Goal: Information Seeking & Learning: Check status

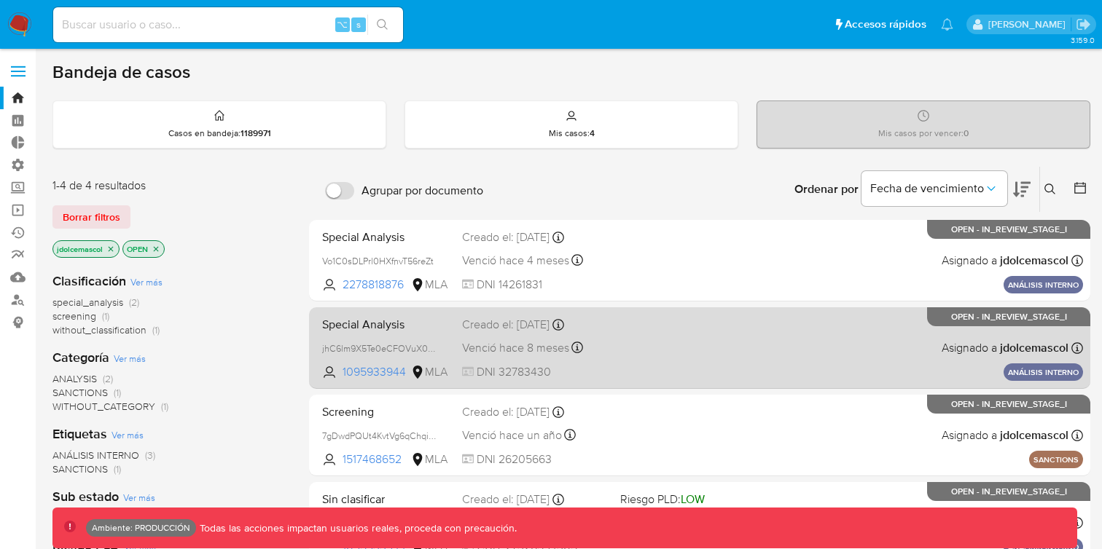
scroll to position [60, 0]
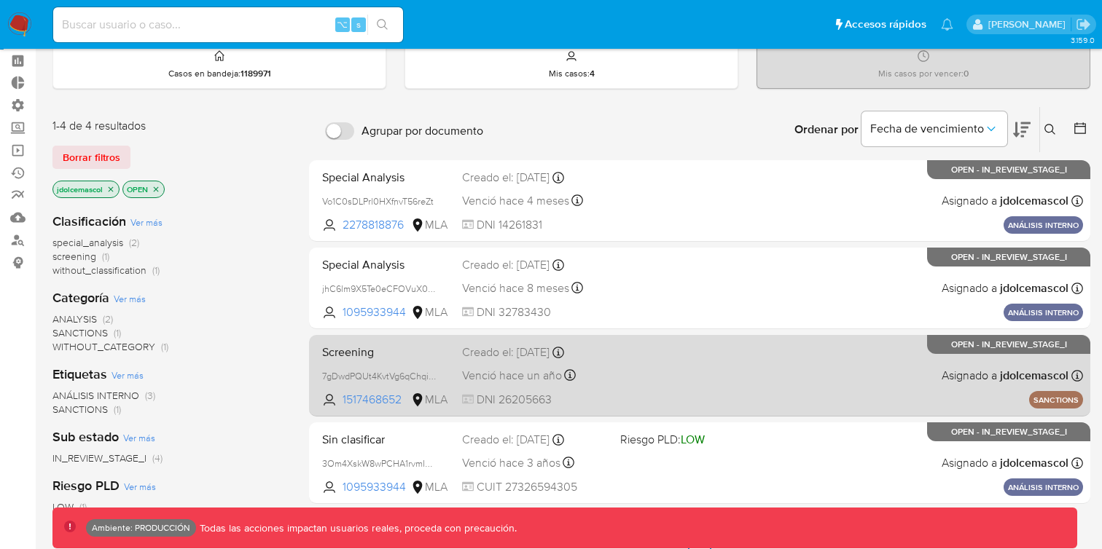
click at [684, 372] on div "Screening 7gDwdPQUt4KvtVg6qChqiWKa 1517468652 MLA Creado el: 10/05/2024 Creado …" at bounding box center [699, 376] width 767 height 74
click at [655, 391] on div "Screening 7gDwdPQUt4KvtVg6qChqiWKa 1517468652 MLA Creado el: 10/05/2024 Creado …" at bounding box center [699, 376] width 767 height 74
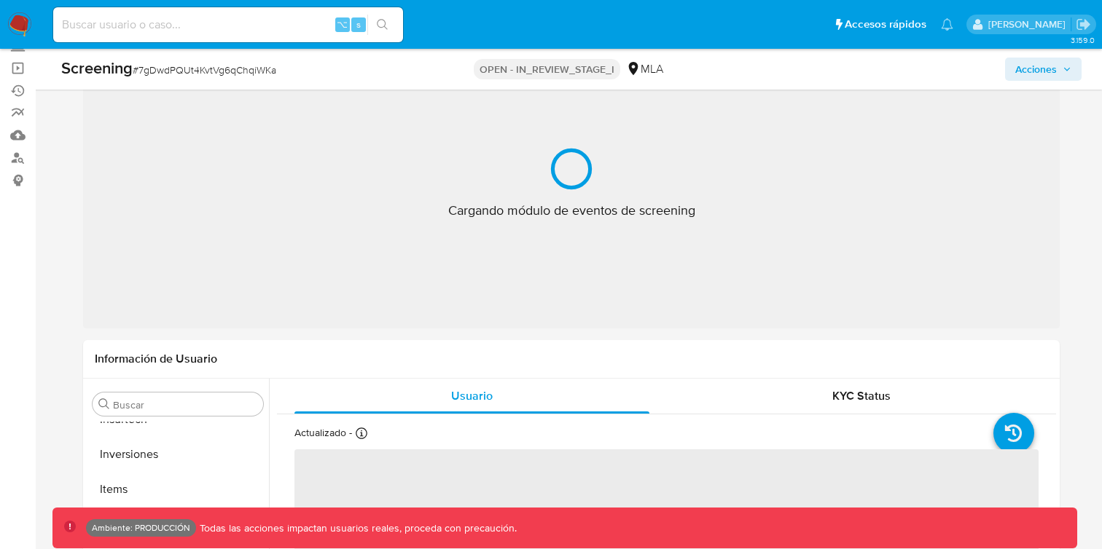
scroll to position [686, 0]
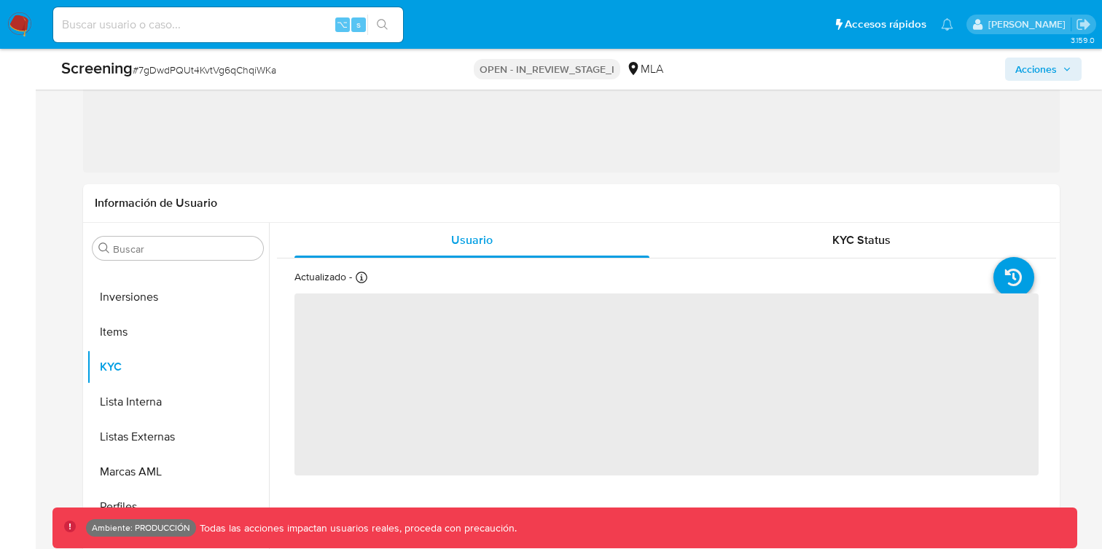
select select "10"
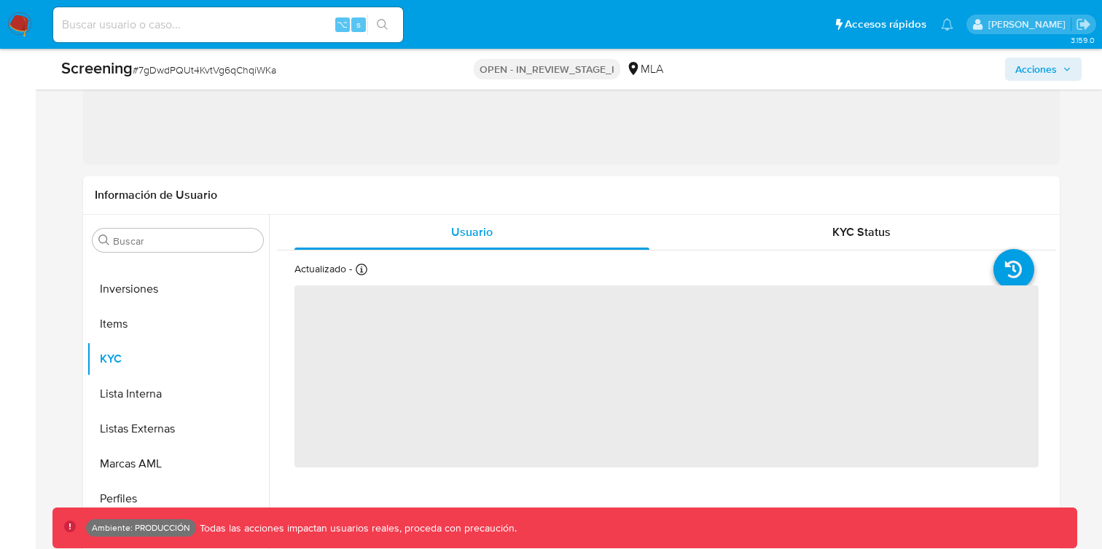
scroll to position [372, 0]
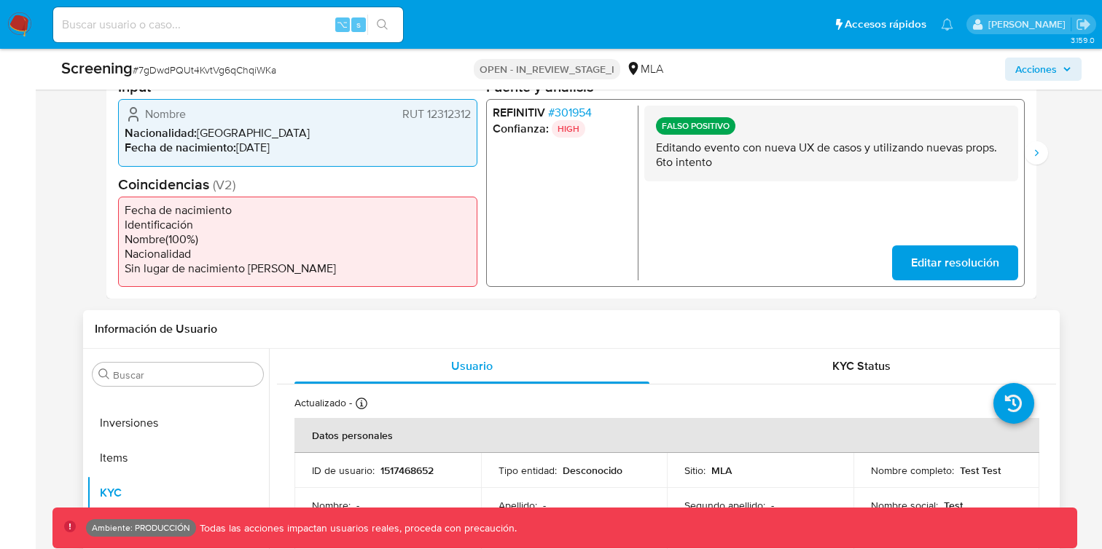
click at [197, 353] on div "Buscar Anticipos de dinero Archivos adjuntos CBT CVU Cruces y Relaciones Crédit…" at bounding box center [178, 536] width 182 height 371
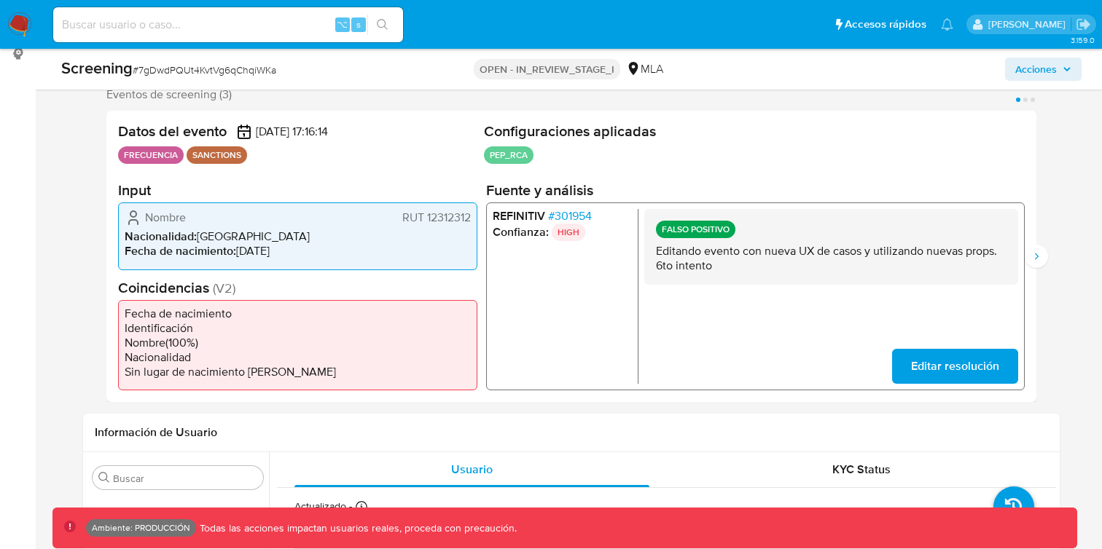
scroll to position [271, 0]
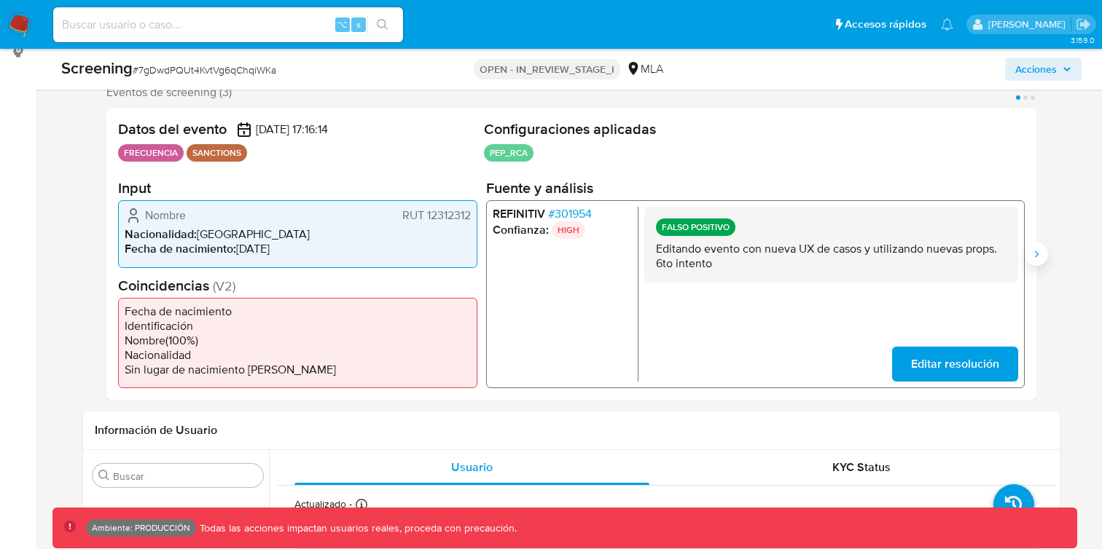
click at [1035, 252] on icon "Siguiente" at bounding box center [1037, 254] width 4 height 7
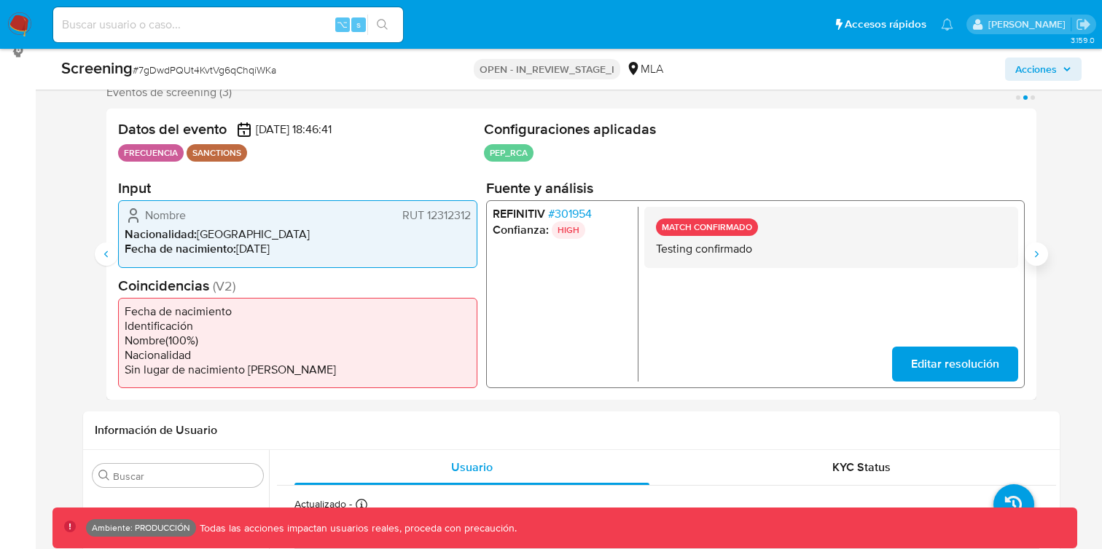
click at [1035, 251] on icon "Siguiente" at bounding box center [1037, 254] width 4 height 7
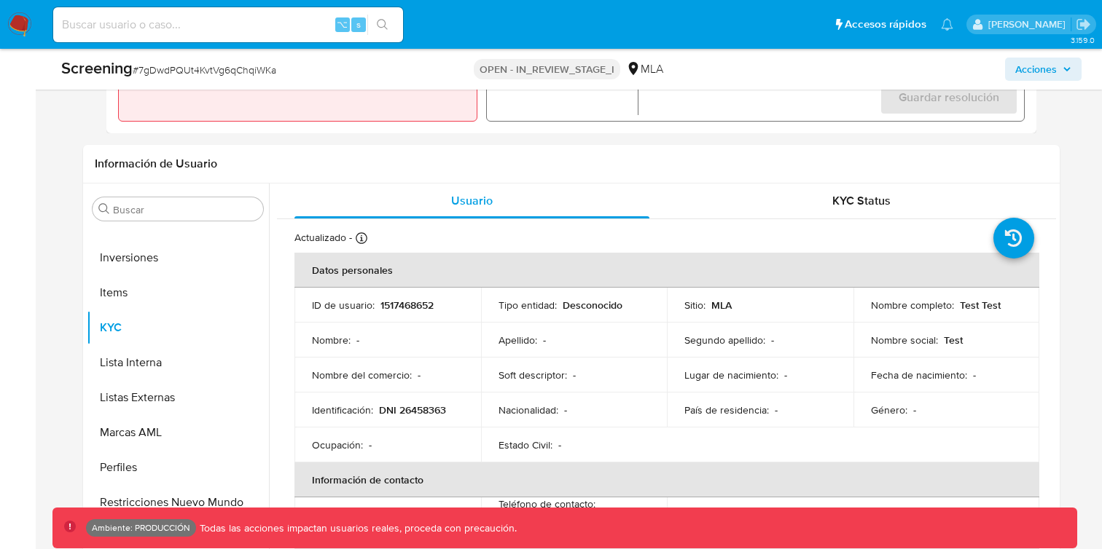
scroll to position [702, 0]
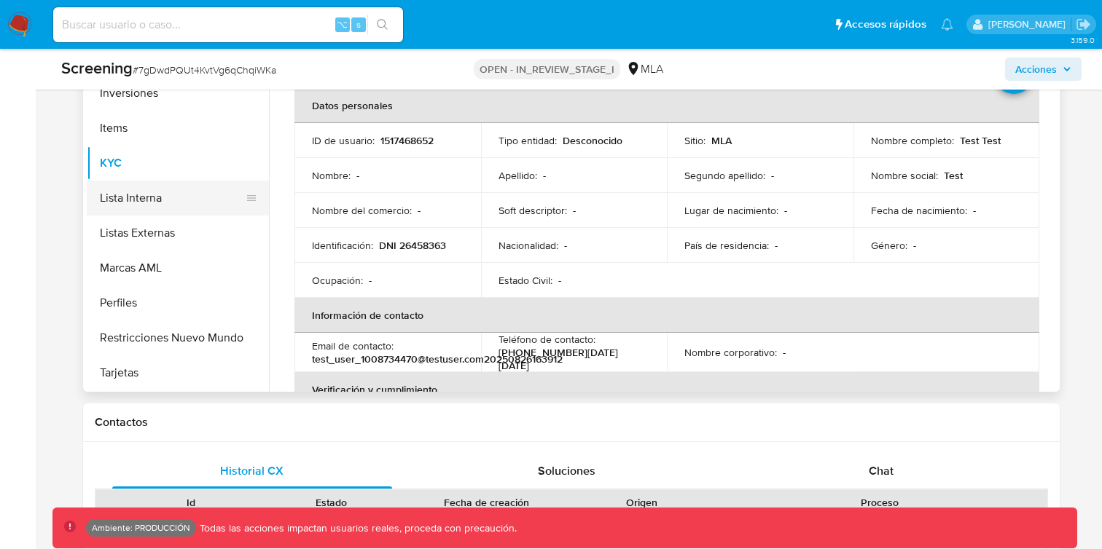
click at [223, 194] on button "Lista Interna" at bounding box center [172, 198] width 171 height 35
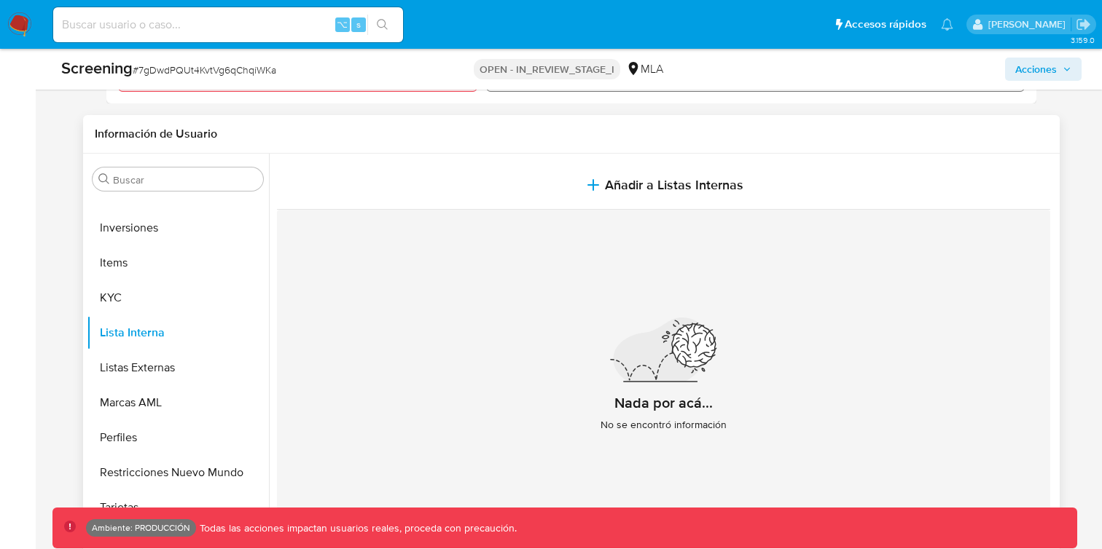
scroll to position [566, 0]
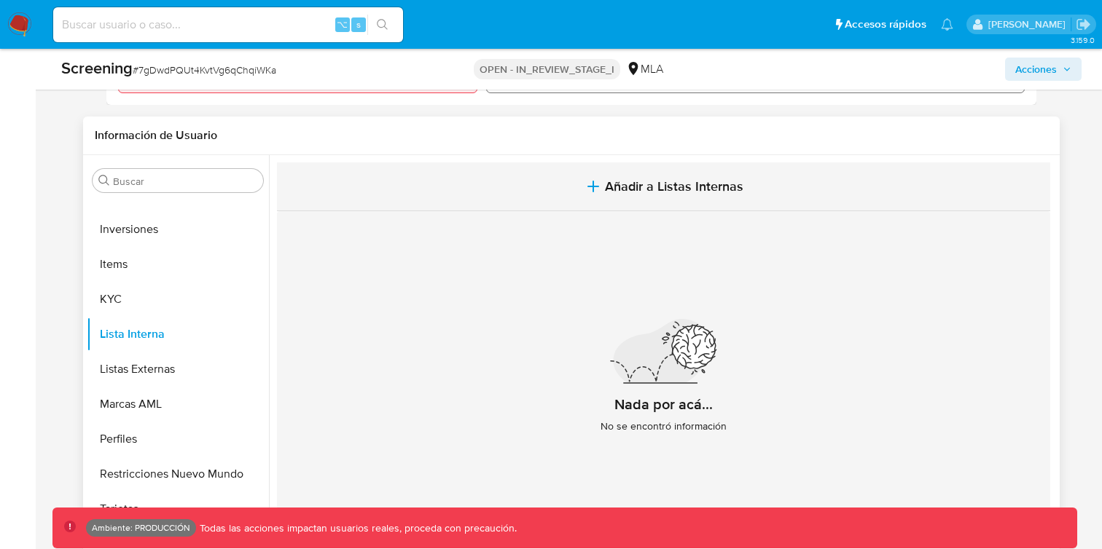
click at [533, 179] on button "Añadir a Listas Internas" at bounding box center [663, 186] width 773 height 49
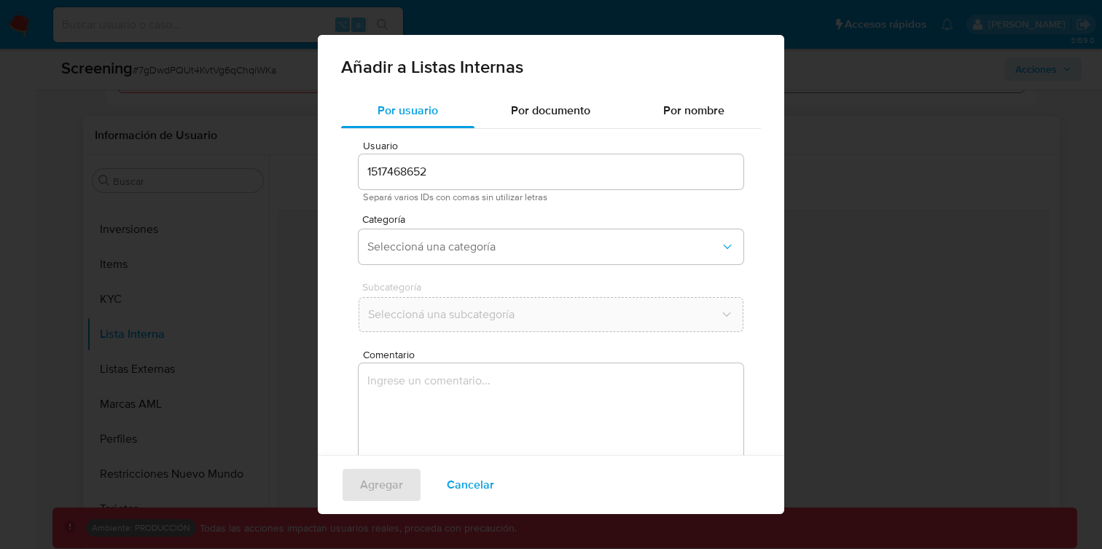
scroll to position [83, 0]
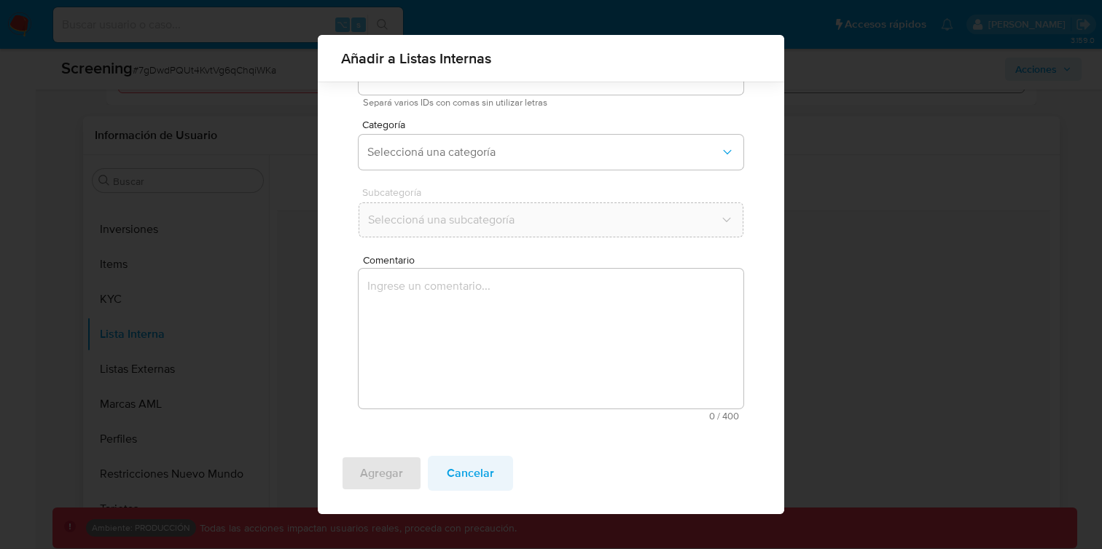
click at [483, 489] on span "Cancelar" at bounding box center [470, 474] width 47 height 32
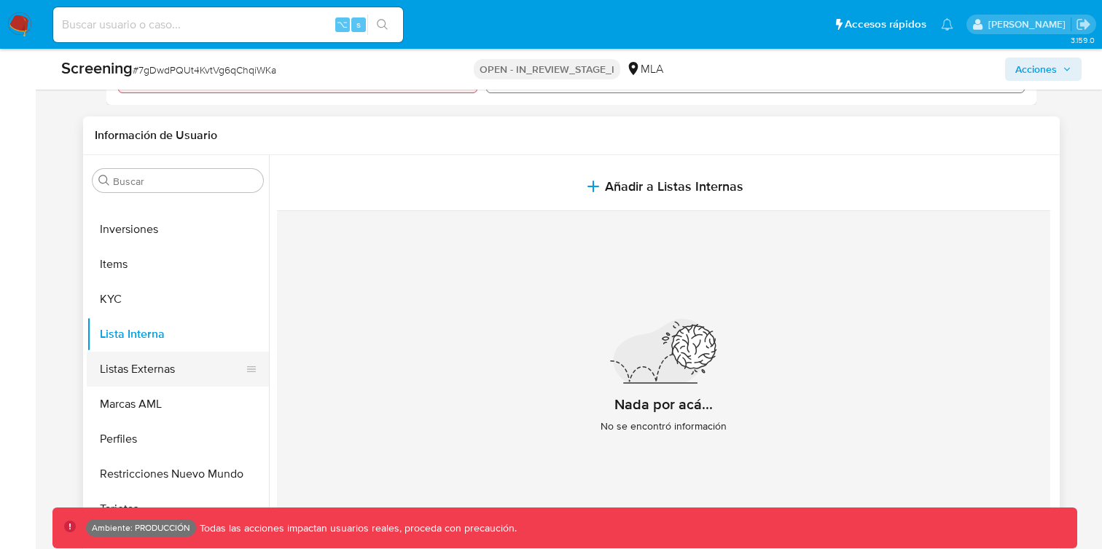
click at [181, 367] on button "Listas Externas" at bounding box center [172, 369] width 171 height 35
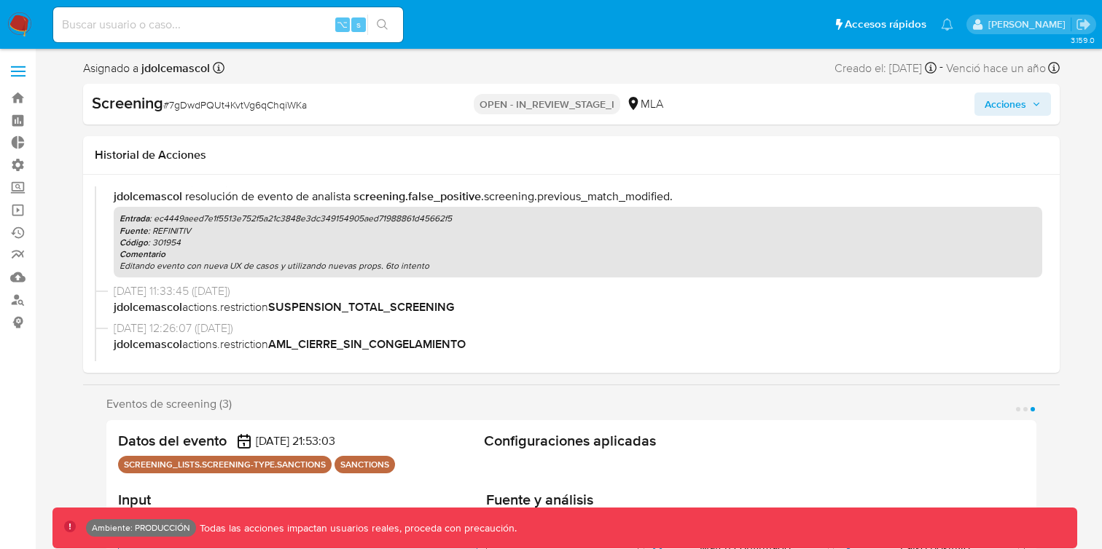
scroll to position [131, 0]
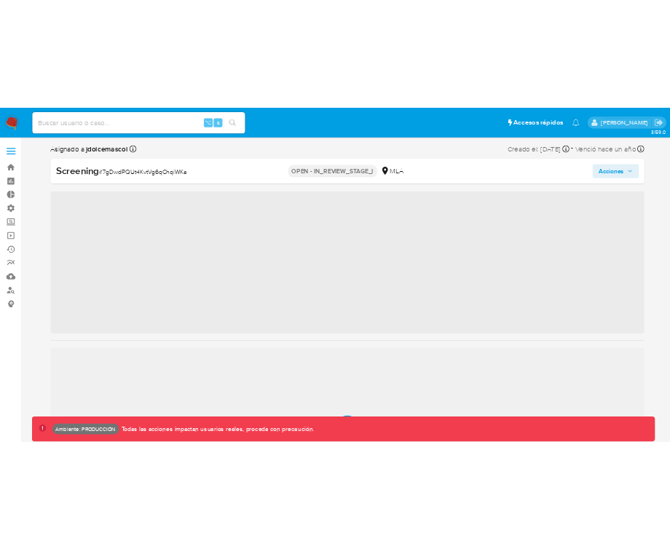
scroll to position [686, 0]
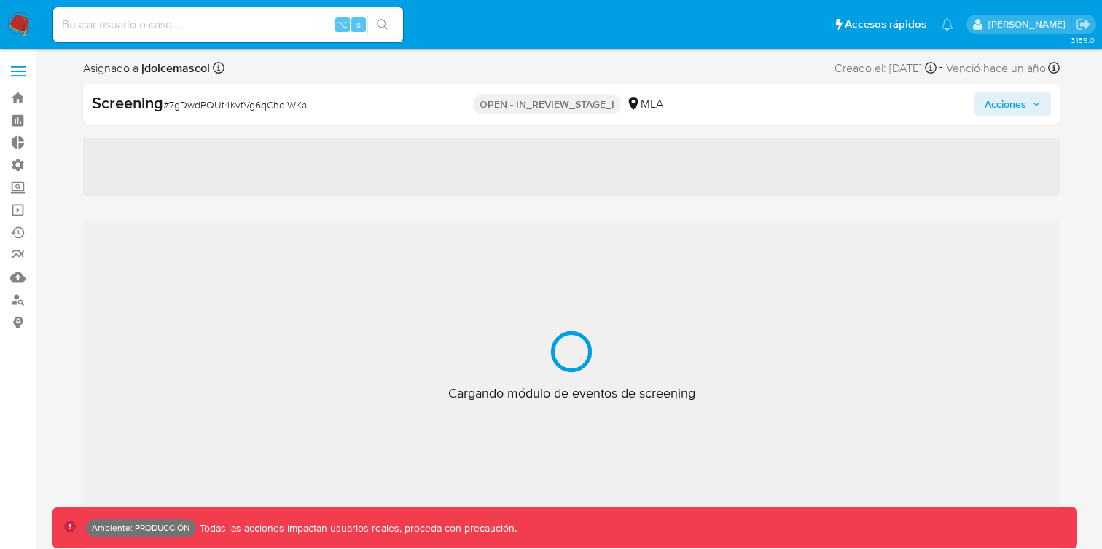
select select "10"
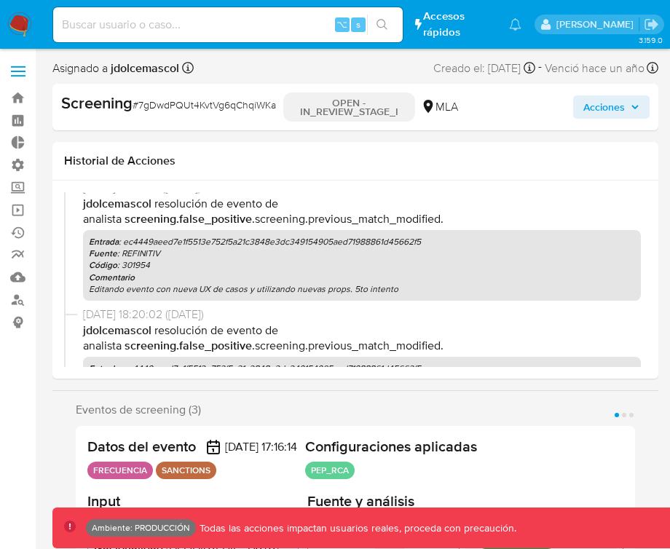
scroll to position [552, 0]
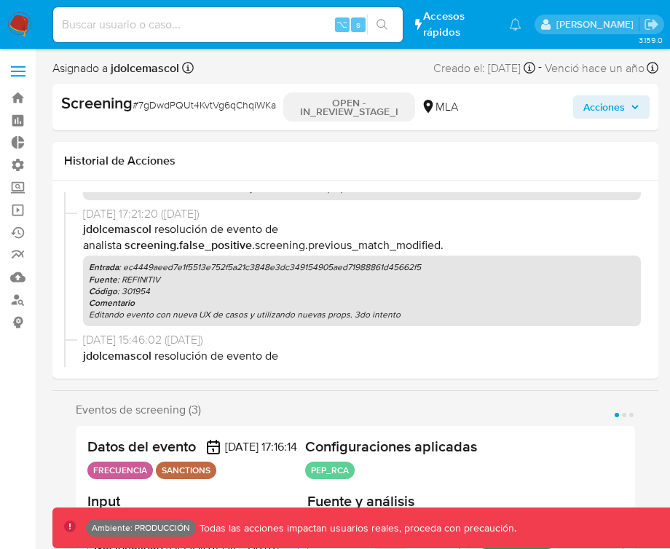
click at [31, 26] on nav "Pausado Ver notificaciones ⌥ s Accesos rápidos Presiona las siguientes teclas p…" at bounding box center [335, 24] width 670 height 49
click at [31, 26] on img at bounding box center [19, 24] width 25 height 25
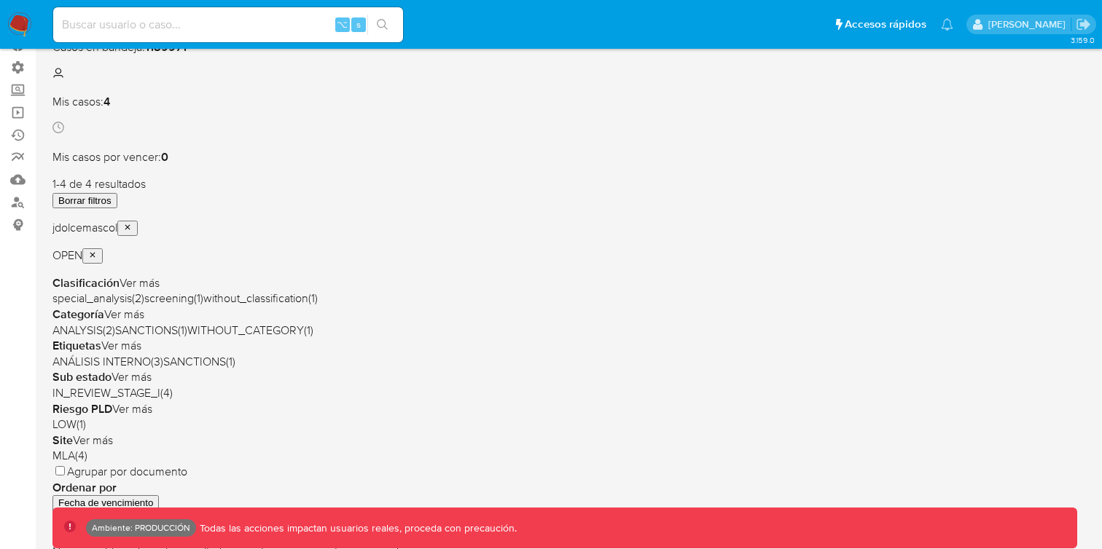
scroll to position [99, 0]
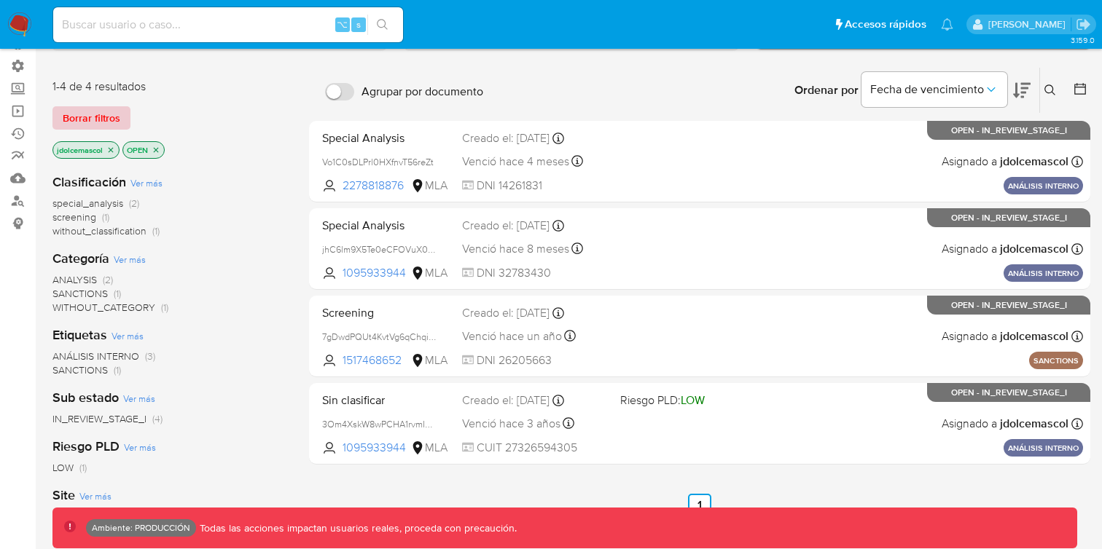
click at [111, 122] on span "Borrar filtros" at bounding box center [92, 118] width 58 height 20
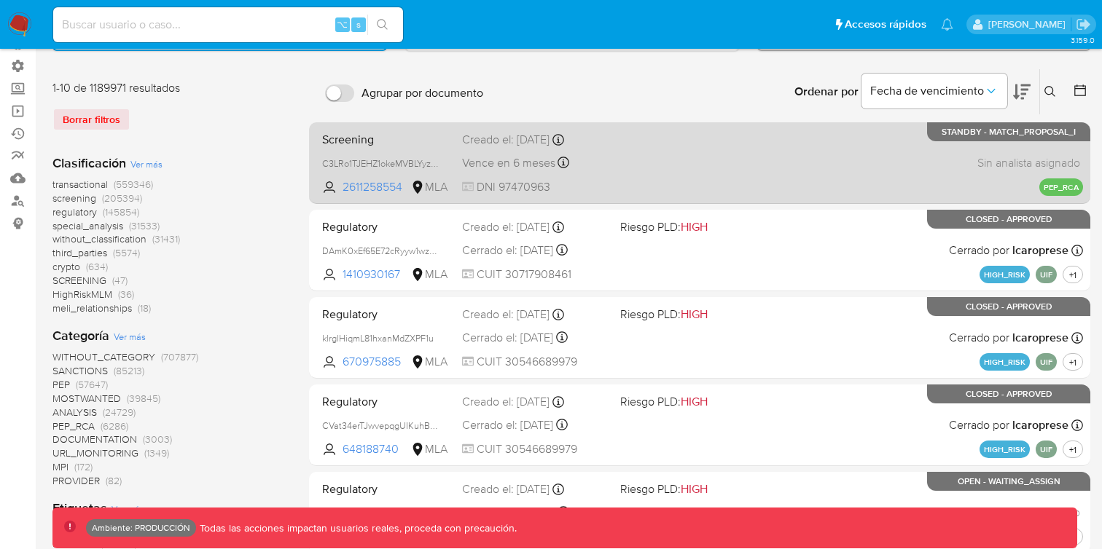
click at [670, 153] on div "Screening C3LRo1TJEHZ1okeMVBLYyzJL 2611258554 MLA Creado el: 13/08/2025 Creado …" at bounding box center [699, 163] width 767 height 74
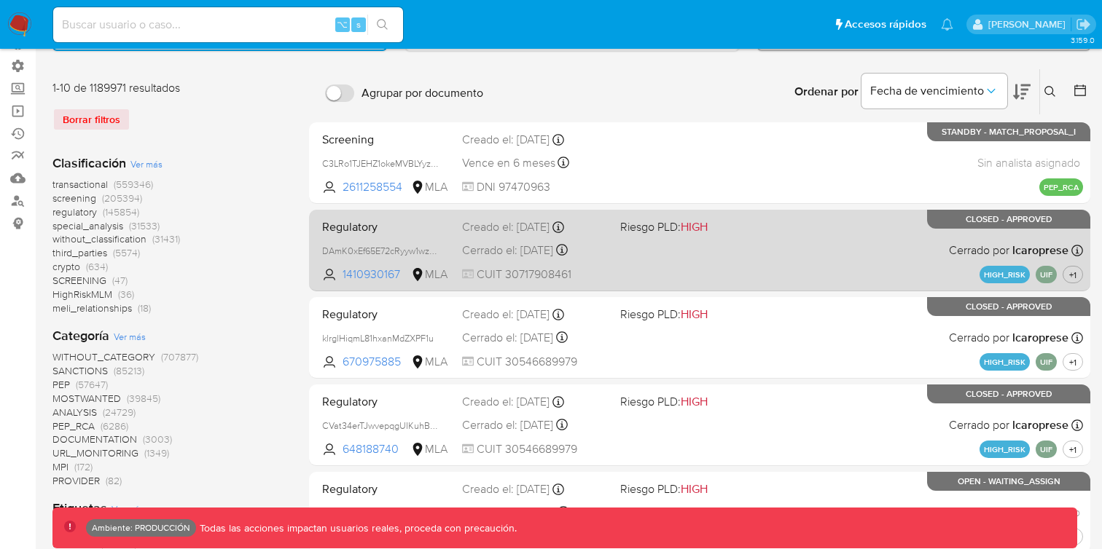
click at [670, 255] on div "Regulatory DAmK0xEf65E72cRyyw1wzIP3 1410930167 MLA Riesgo PLD: HIGH Creado el: …" at bounding box center [699, 250] width 767 height 74
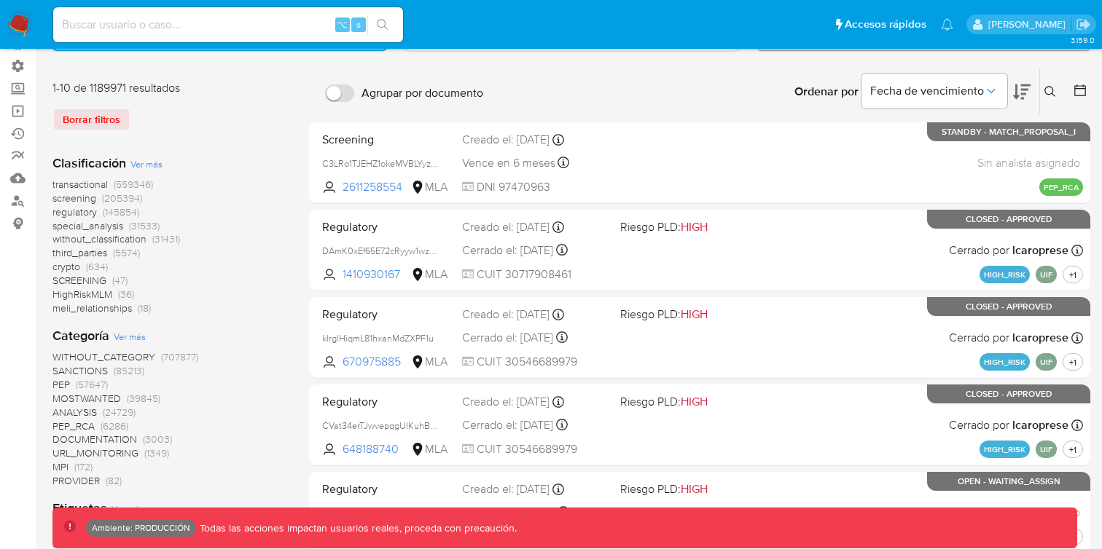
click at [101, 200] on span "screening (205394)" at bounding box center [97, 199] width 90 height 14
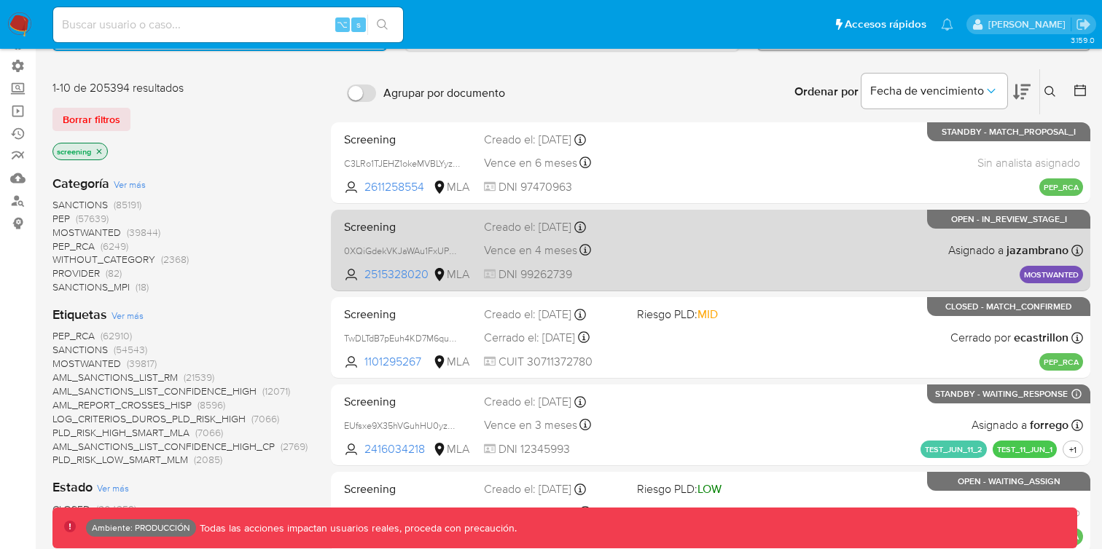
click at [670, 262] on div "Screening 0XQiGdekVKJaWAu1FxUPvD9t 2515328020 MLA Creado el: 24/06/2025 Creado …" at bounding box center [710, 250] width 745 height 74
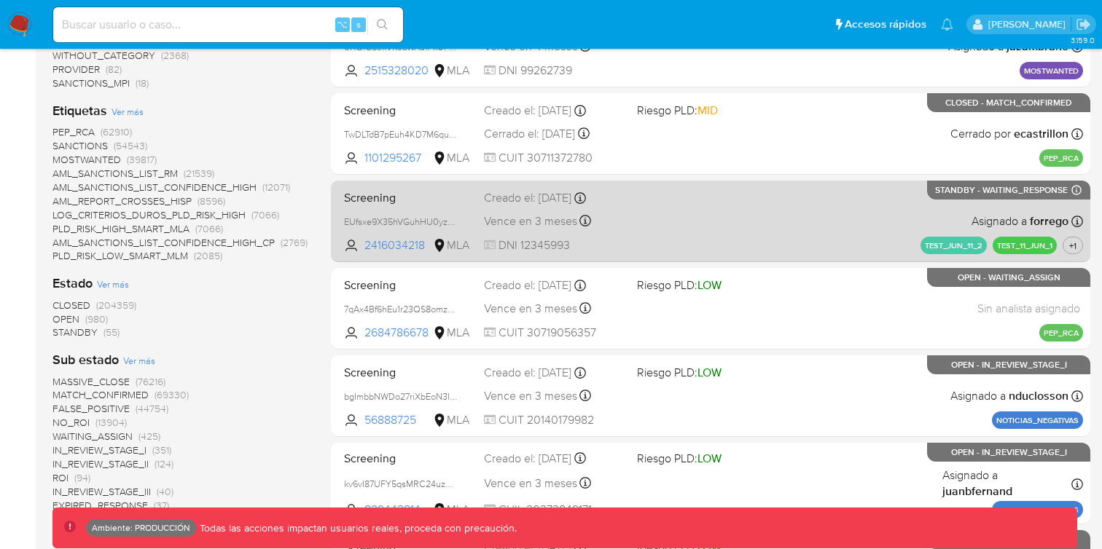
scroll to position [310, 0]
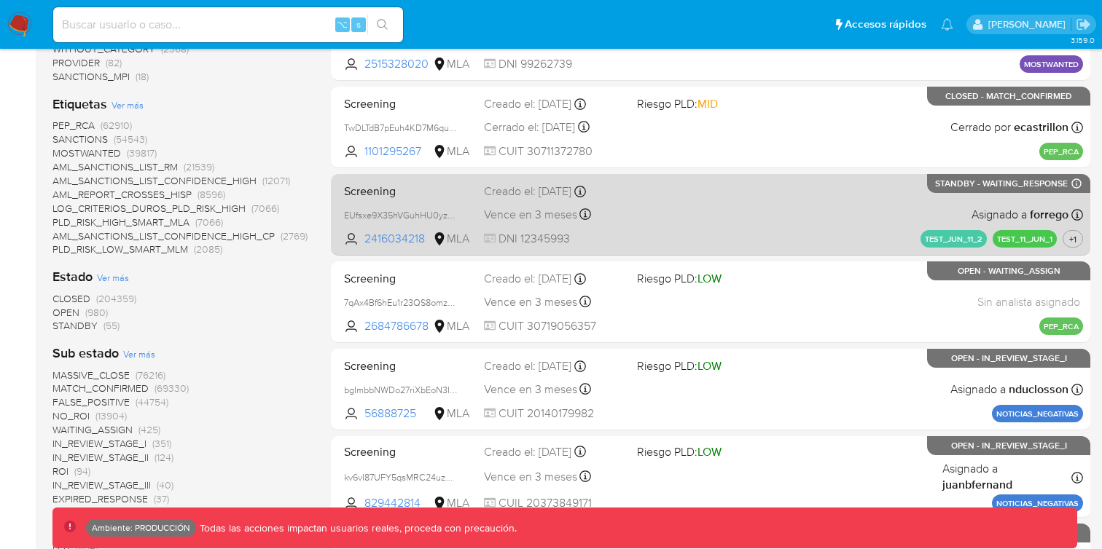
click at [670, 219] on div "Screening EUfsxe9X35hVGuhHU0yzNicn 2416034218 MLA Creado el: 20/08/2025 Creado …" at bounding box center [710, 215] width 745 height 74
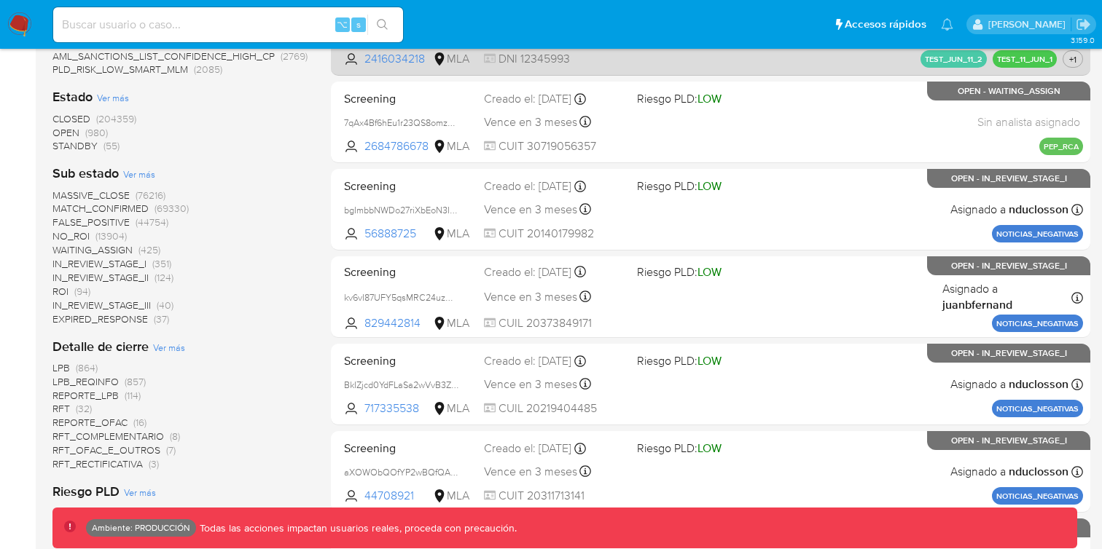
scroll to position [497, 0]
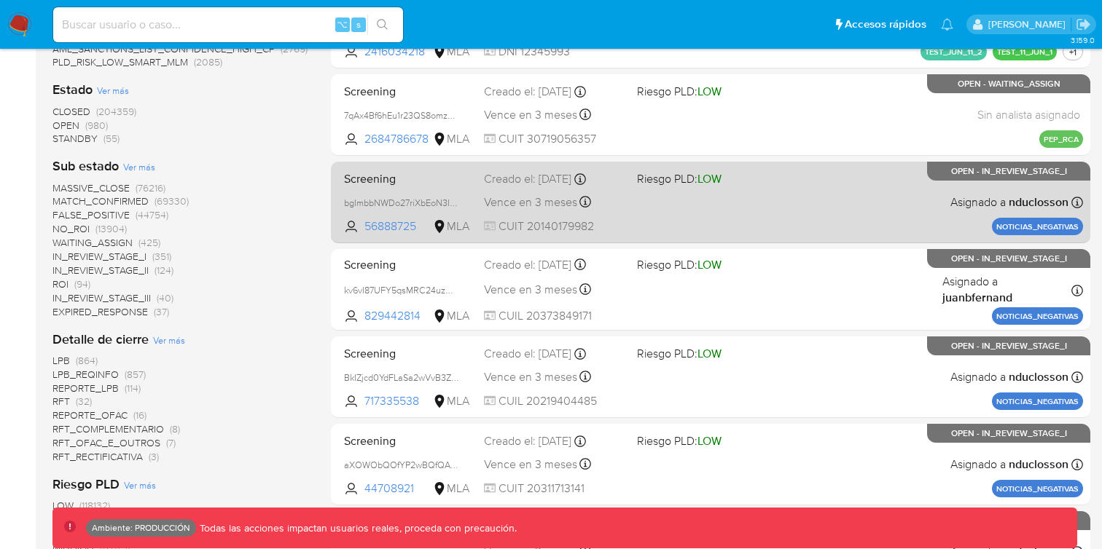
click at [670, 225] on div "Screening bgImbbNWDo27riXbEoN3Ix5D 56888725 MLA Riesgo PLD: LOW Creado el: 16/0…" at bounding box center [710, 202] width 745 height 74
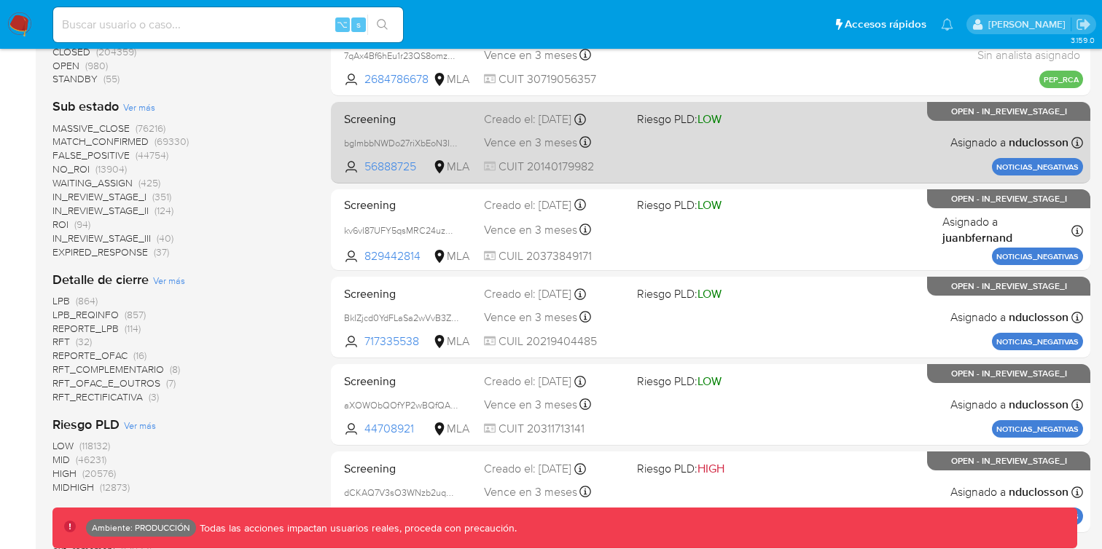
scroll to position [734, 0]
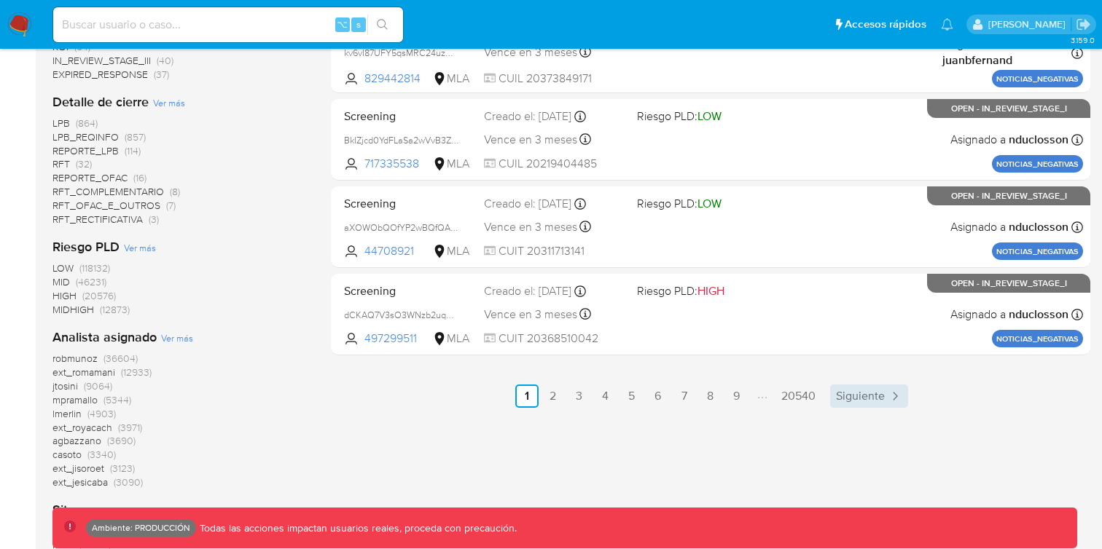
click at [670, 396] on span "Siguiente" at bounding box center [860, 397] width 49 height 12
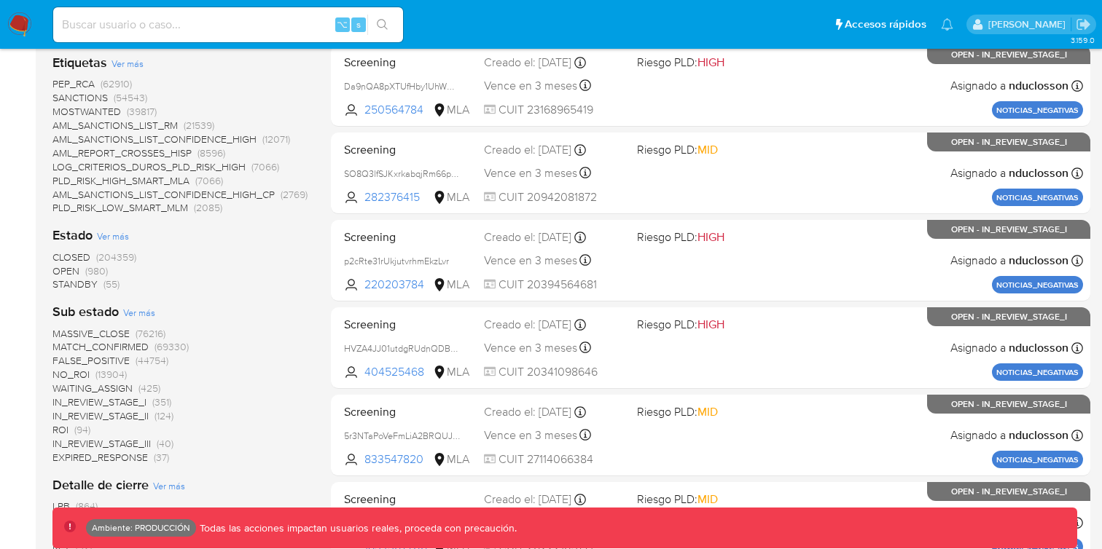
scroll to position [384, 0]
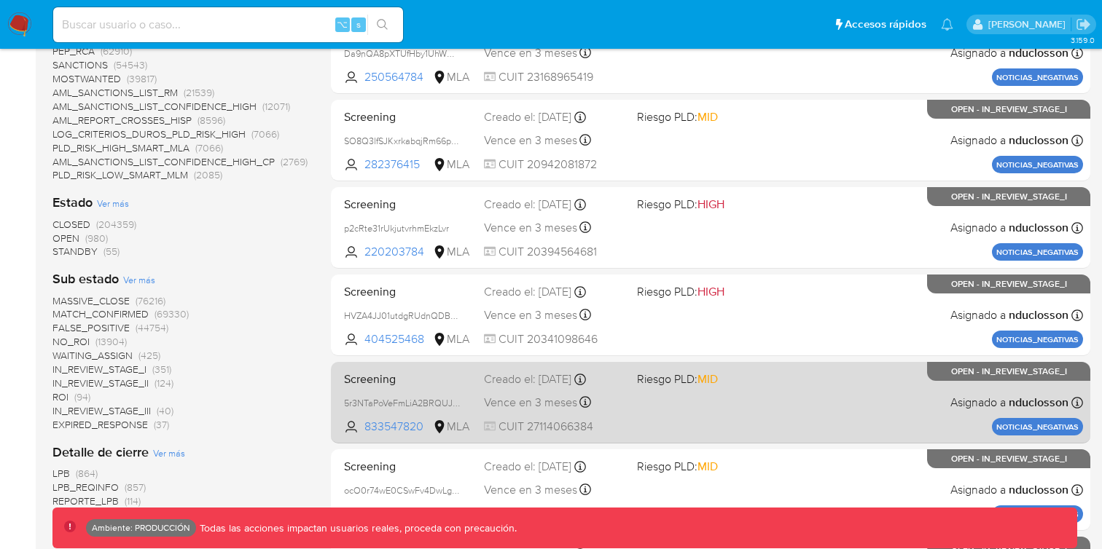
click at [670, 413] on div "Screening 5r3NTaPoVeFmLiA2BRQUJDIJ 833547820 MLA Riesgo PLD: MID Creado el: 16/…" at bounding box center [710, 403] width 745 height 74
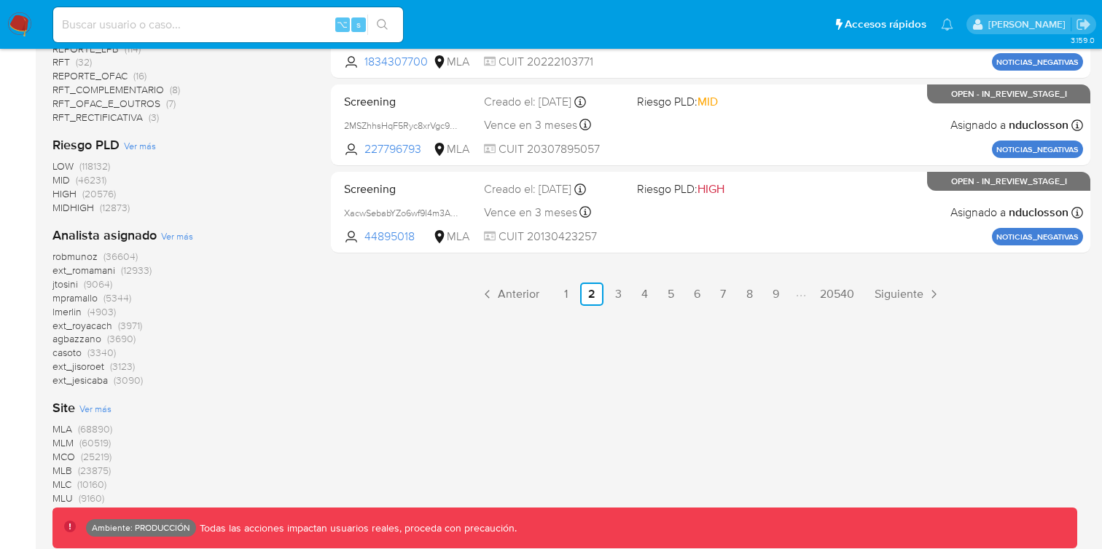
scroll to position [792, 0]
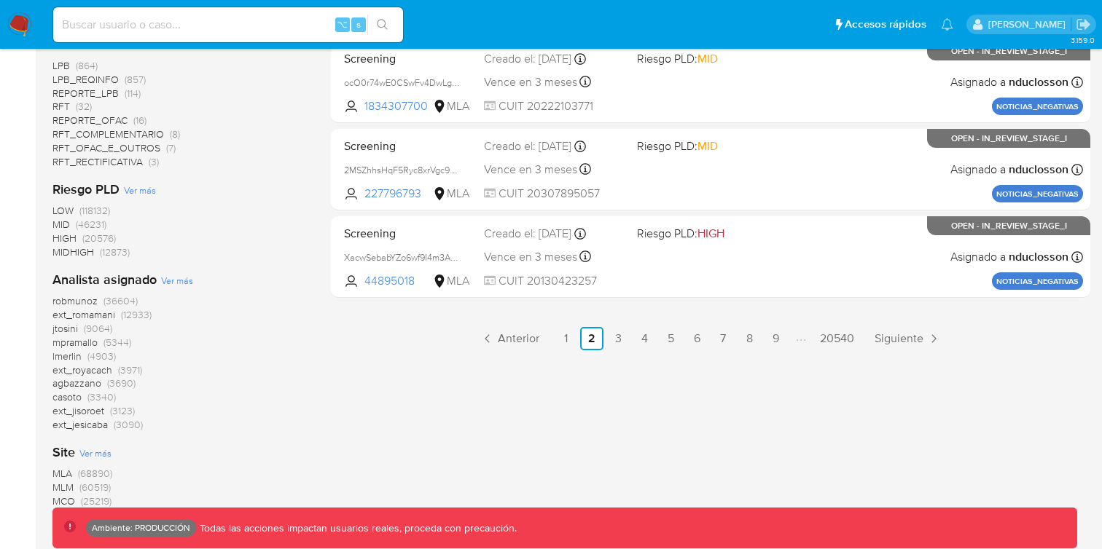
click at [70, 238] on span "HIGH" at bounding box center [64, 238] width 24 height 15
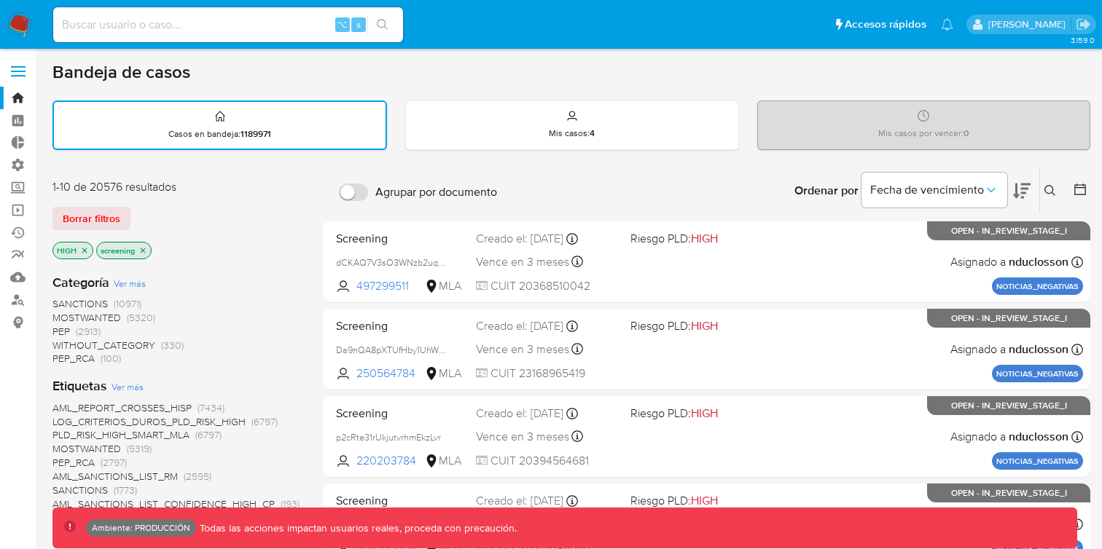
click at [80, 316] on span "MOSTWANTED" at bounding box center [86, 317] width 68 height 15
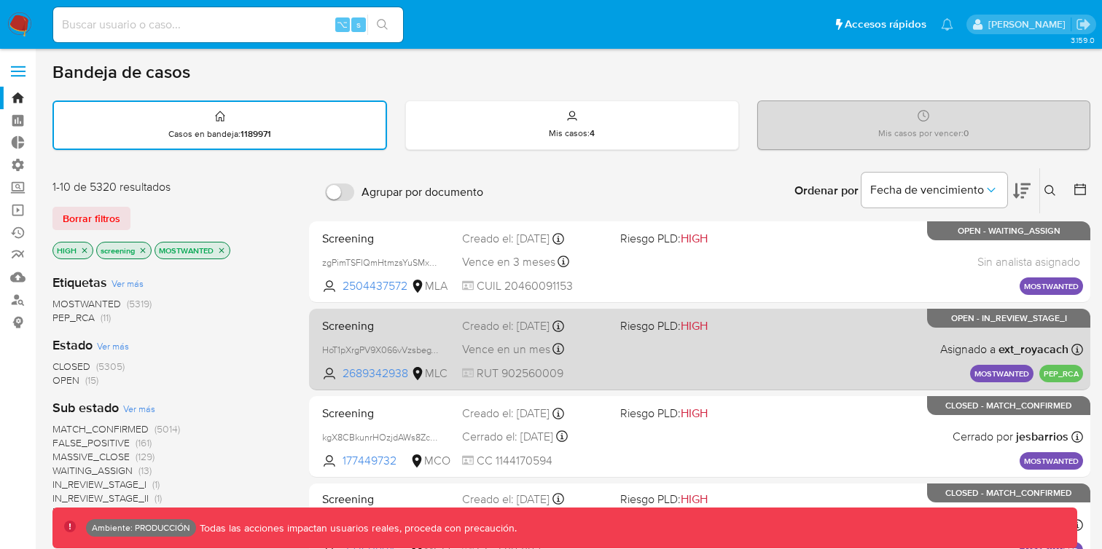
click at [670, 346] on div "Screening HoT1pXrgPV9X066vVzsbegYN 2689342938 MLC Riesgo PLD: HIGH Creado el: 1…" at bounding box center [699, 350] width 767 height 74
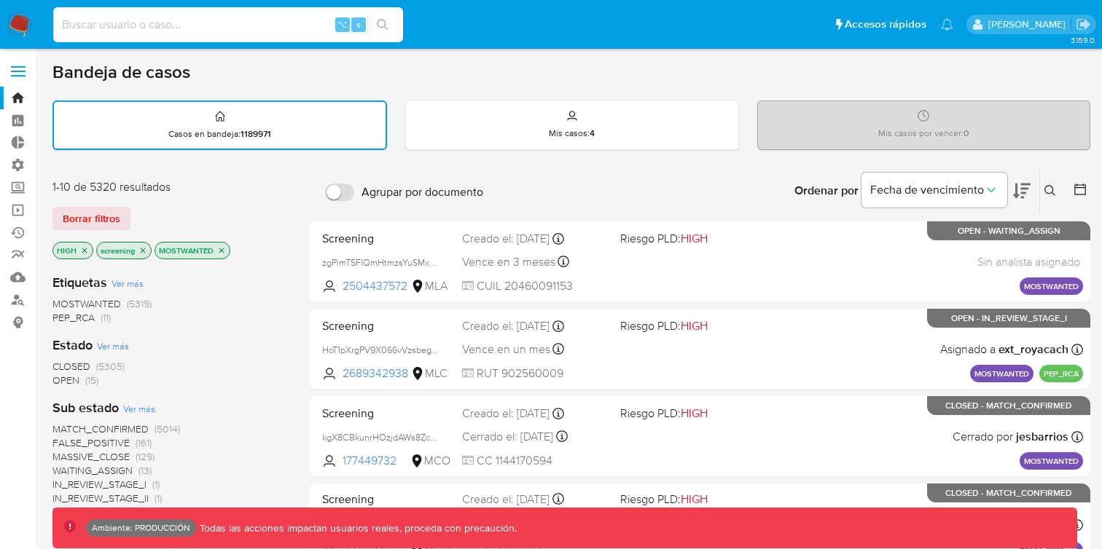
click at [299, 30] on input at bounding box center [228, 24] width 350 height 19
paste input "JDynVg0qViVJdAkZh1JOADDB"
type input "JDynVg0qViVJdAkZh1JOADDB"
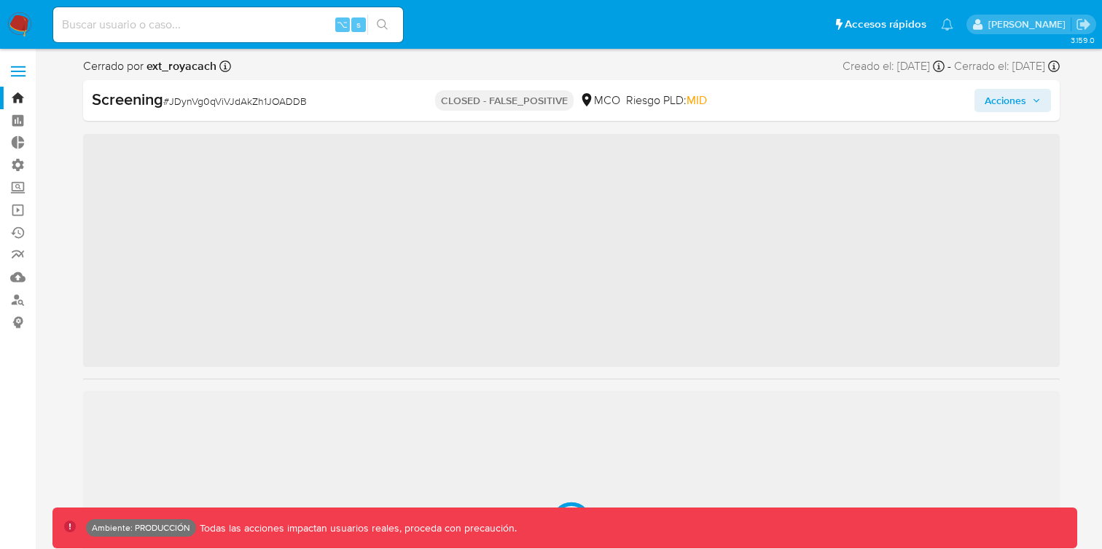
scroll to position [616, 0]
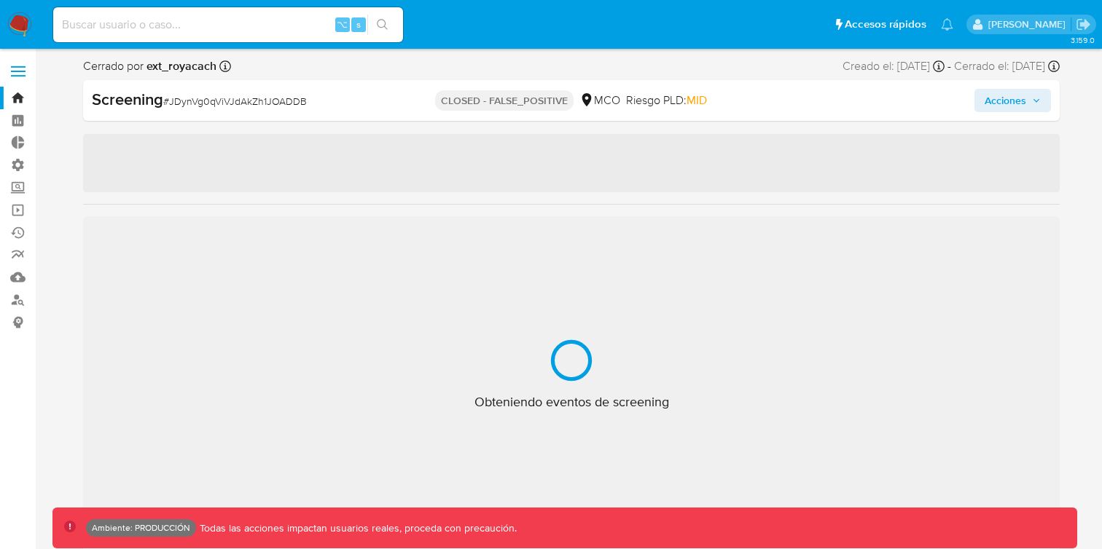
select select "10"
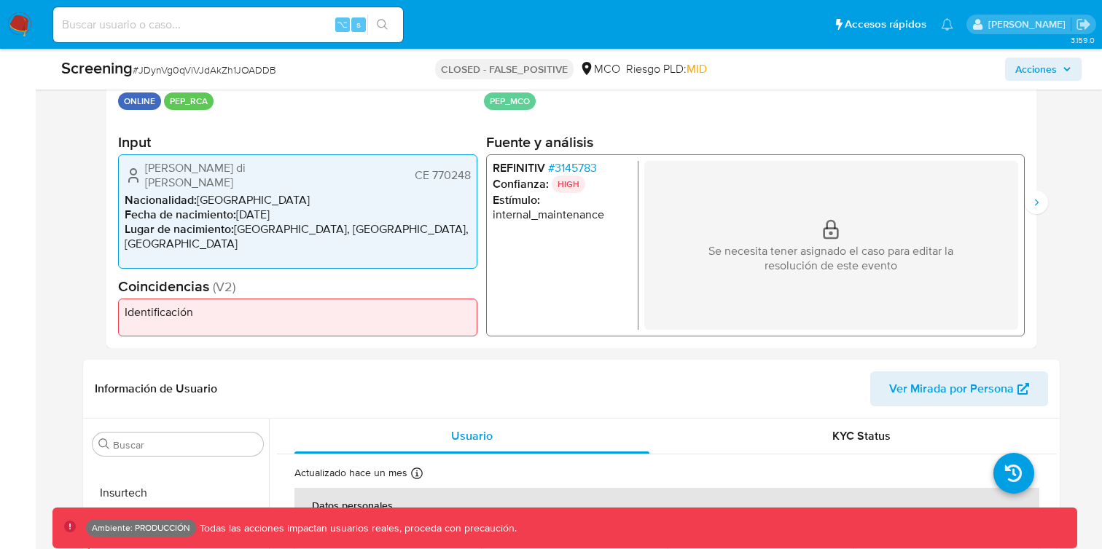
scroll to position [316, 0]
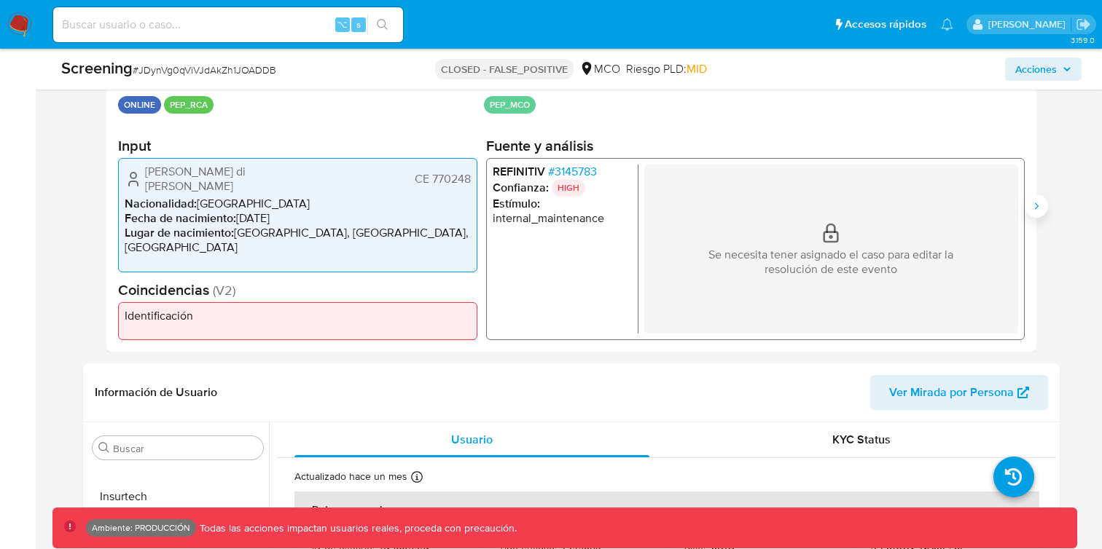
click at [670, 209] on icon "Siguiente" at bounding box center [1036, 206] width 12 height 12
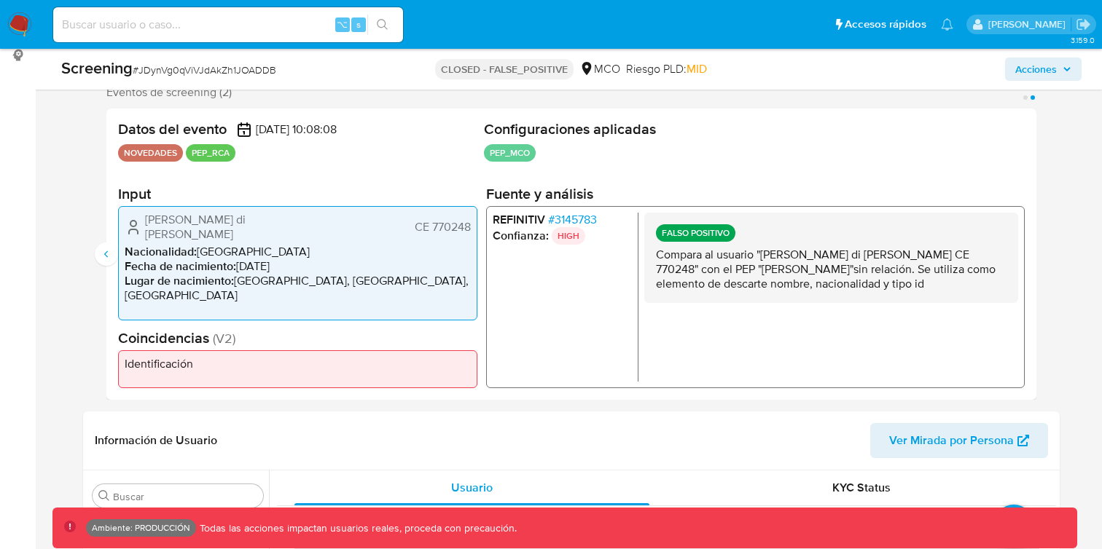
scroll to position [264, 0]
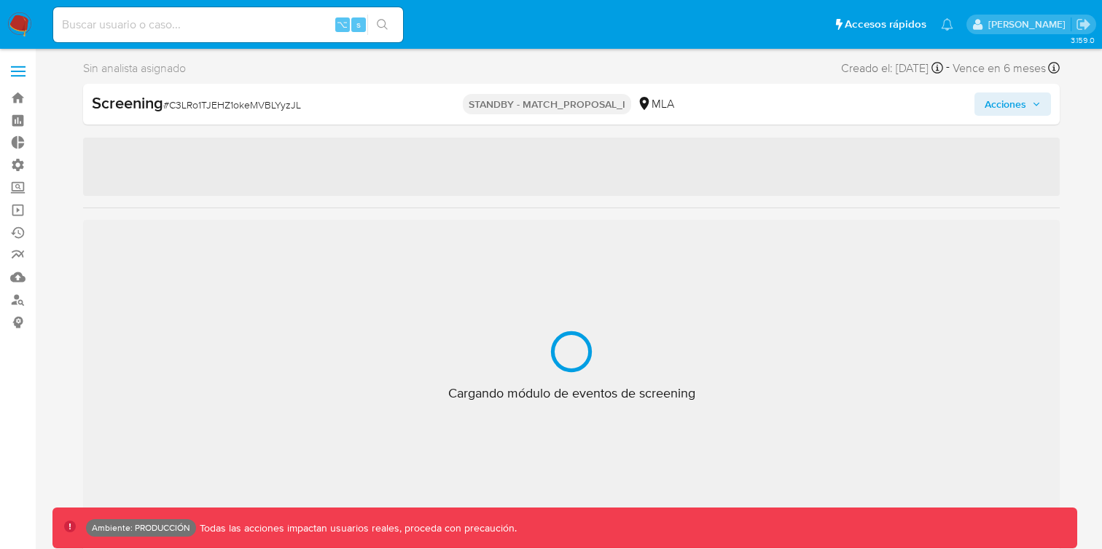
select select "10"
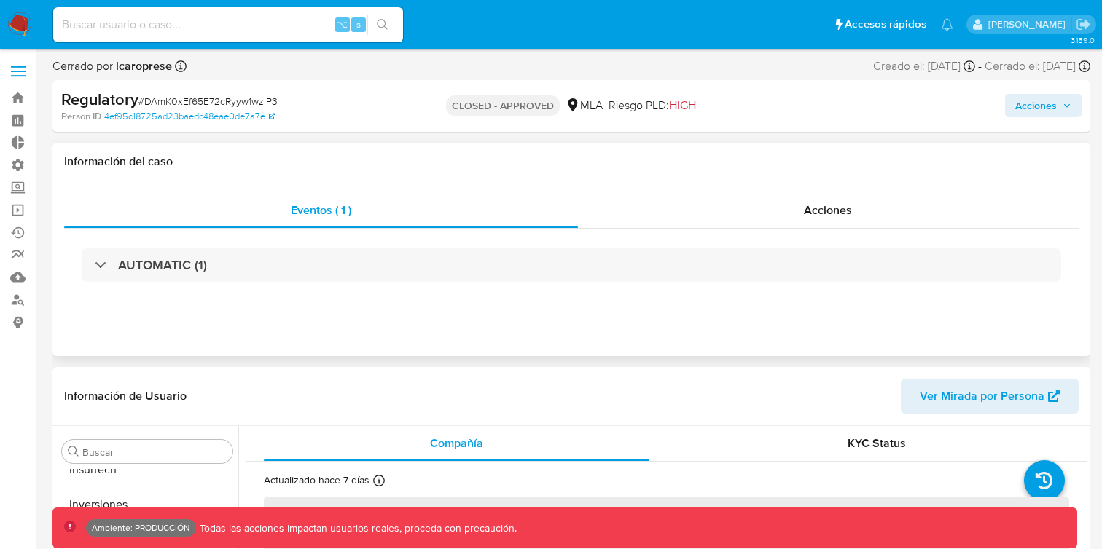
scroll to position [686, 0]
select select "10"
click at [748, 201] on div "Acciones" at bounding box center [828, 210] width 501 height 35
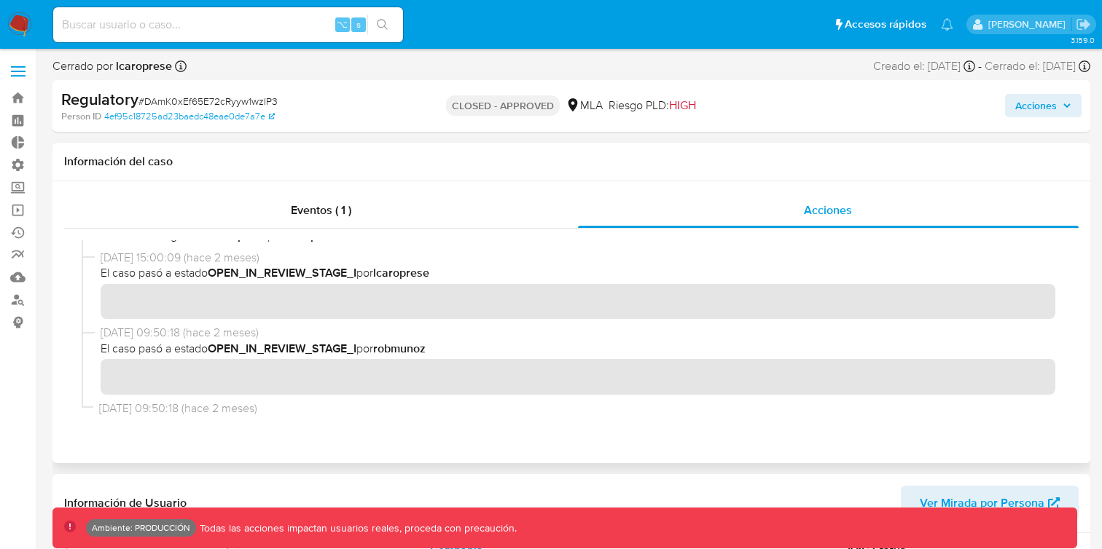
scroll to position [450, 0]
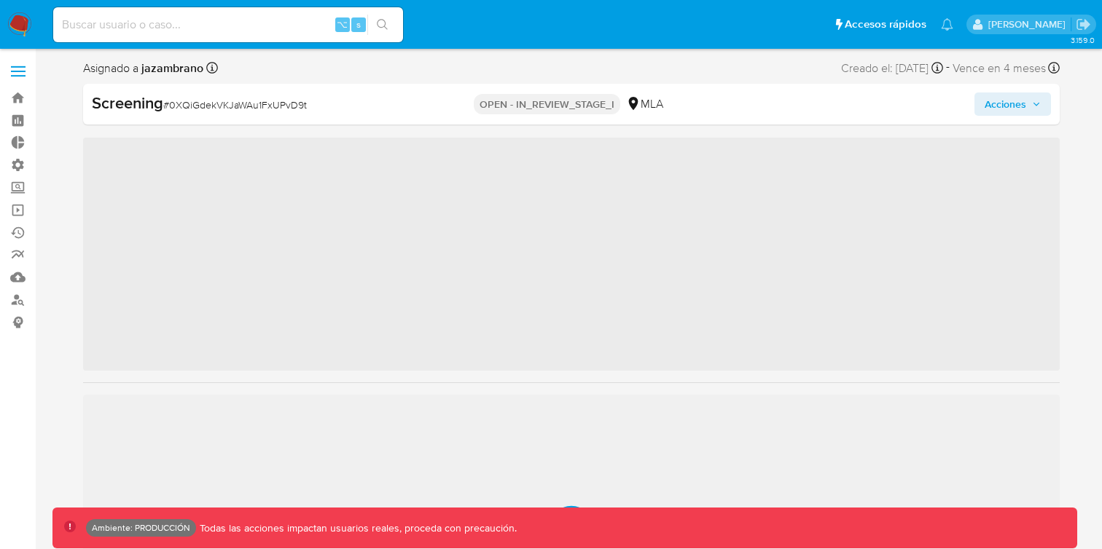
scroll to position [686, 0]
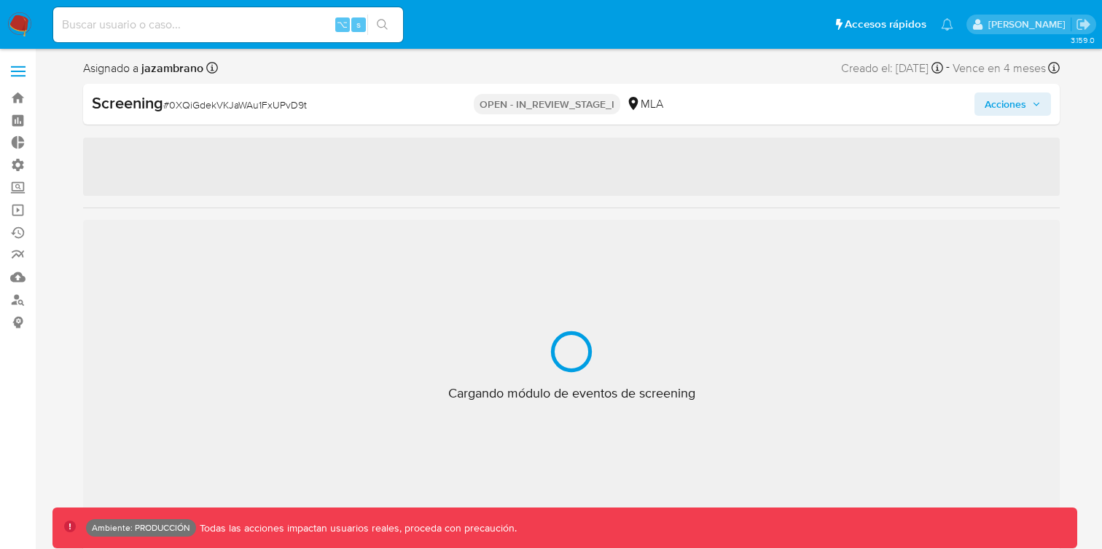
select select "10"
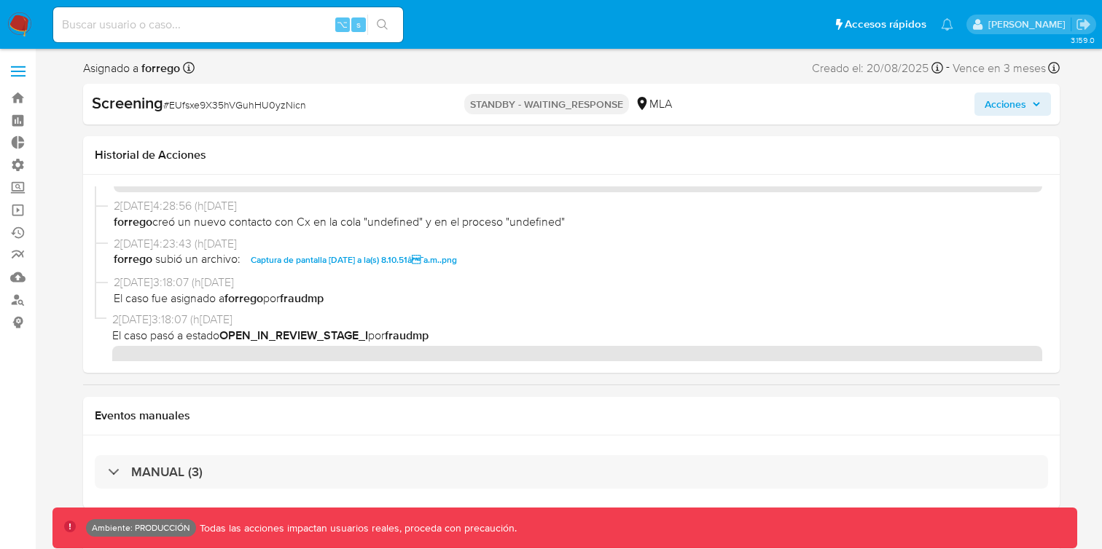
scroll to position [311, 0]
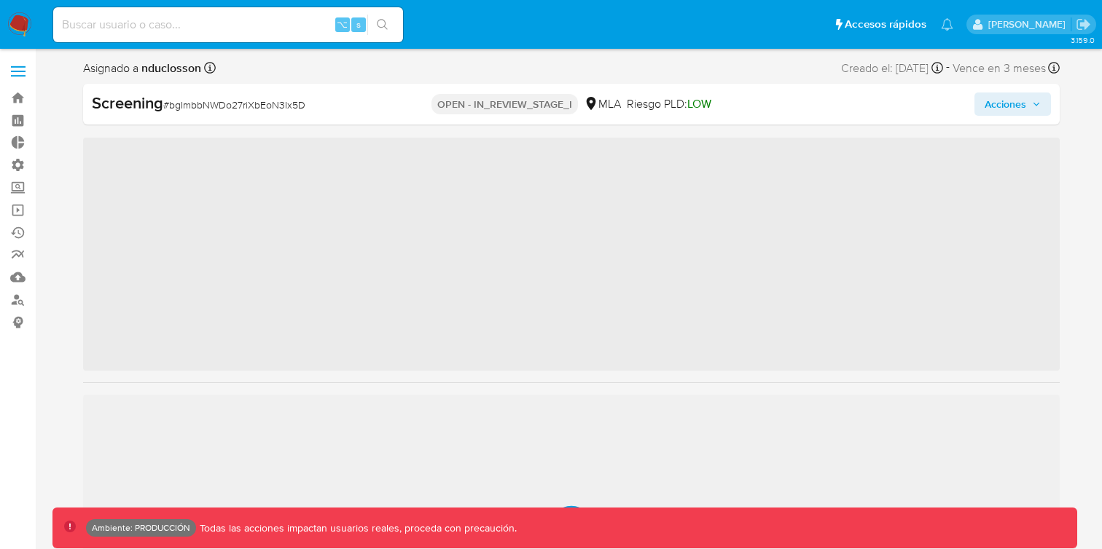
scroll to position [686, 0]
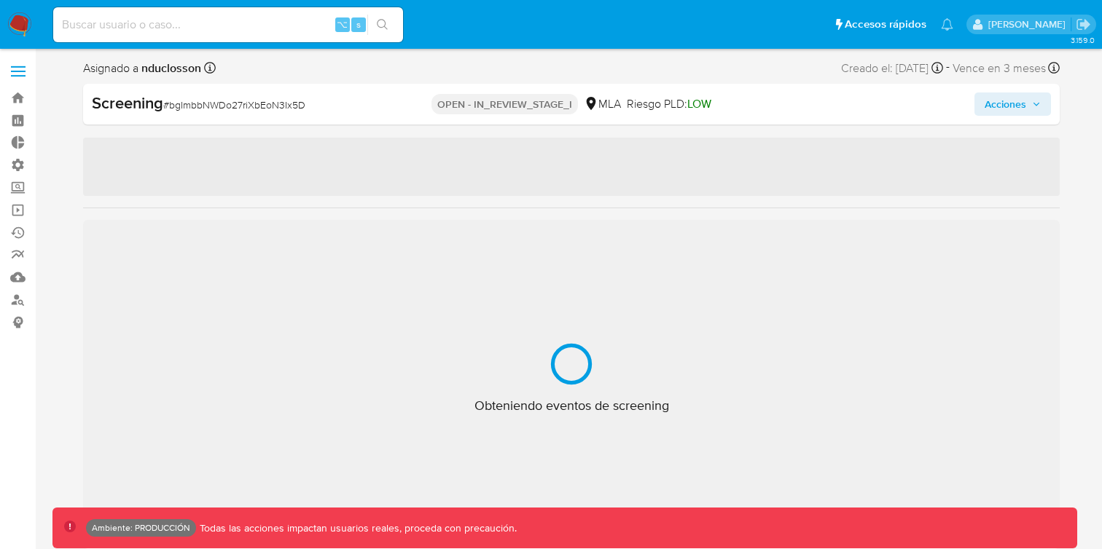
select select "10"
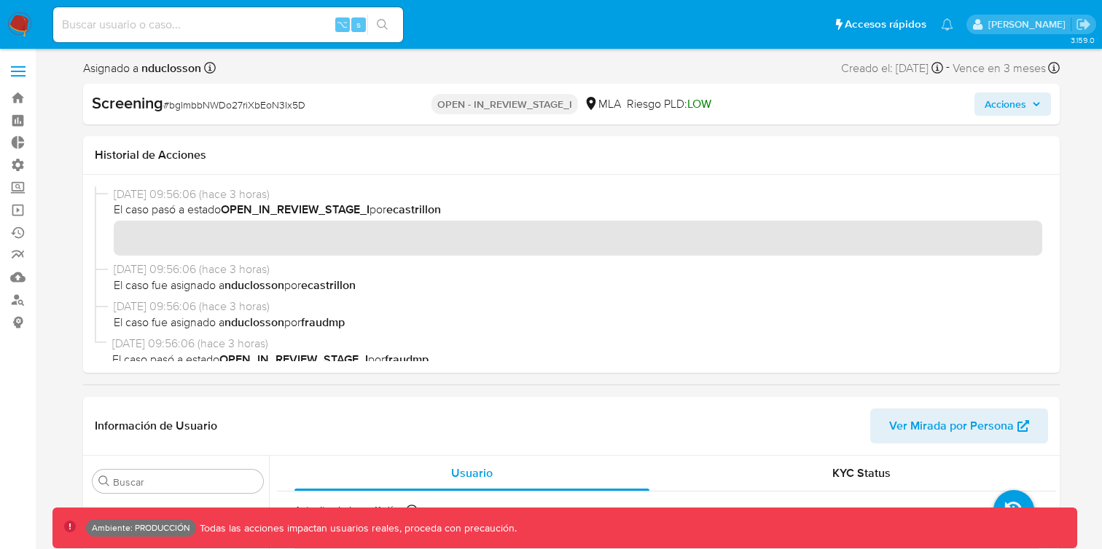
scroll to position [50, 0]
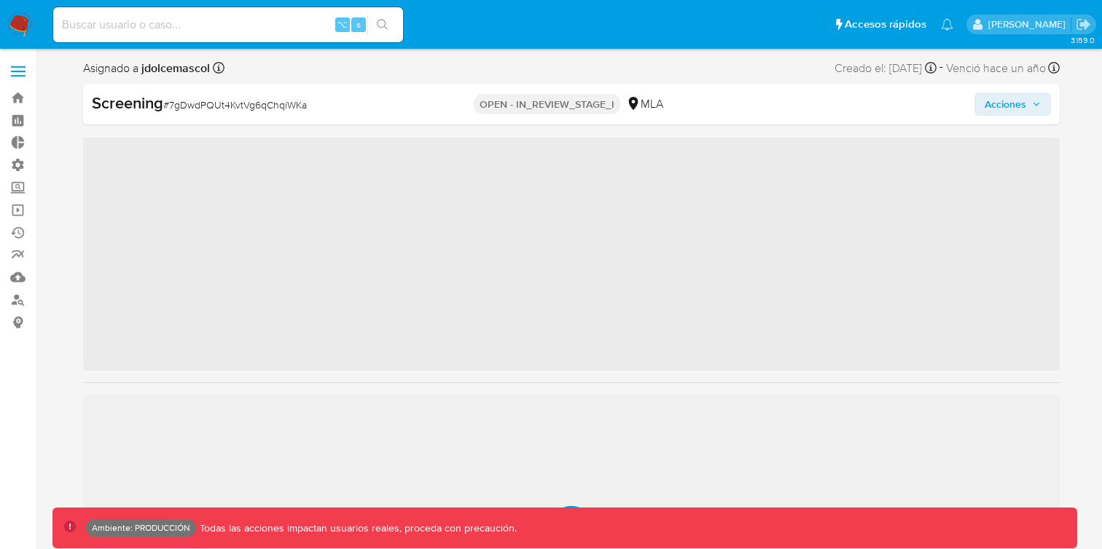
scroll to position [686, 0]
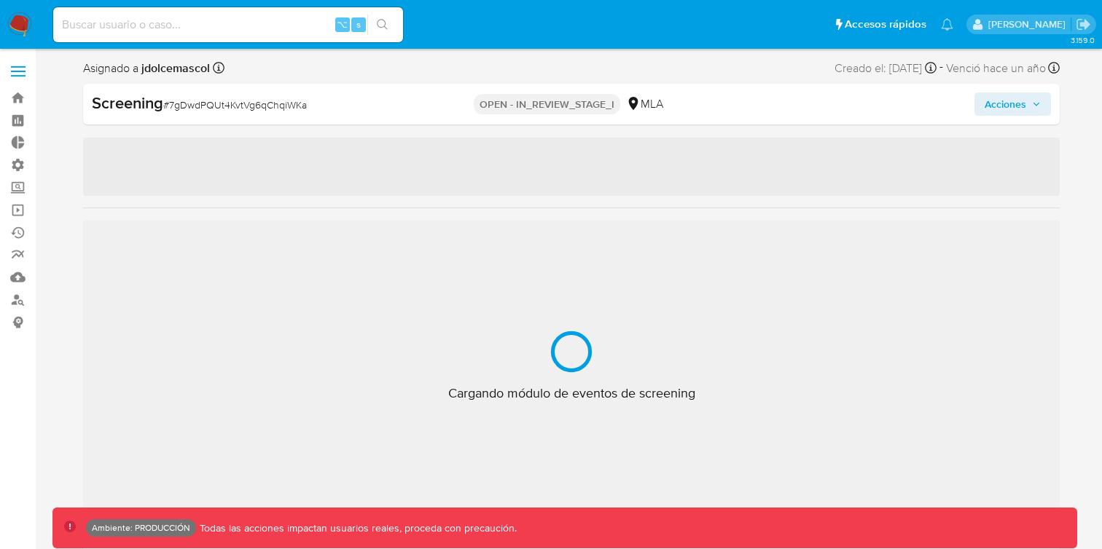
select select "10"
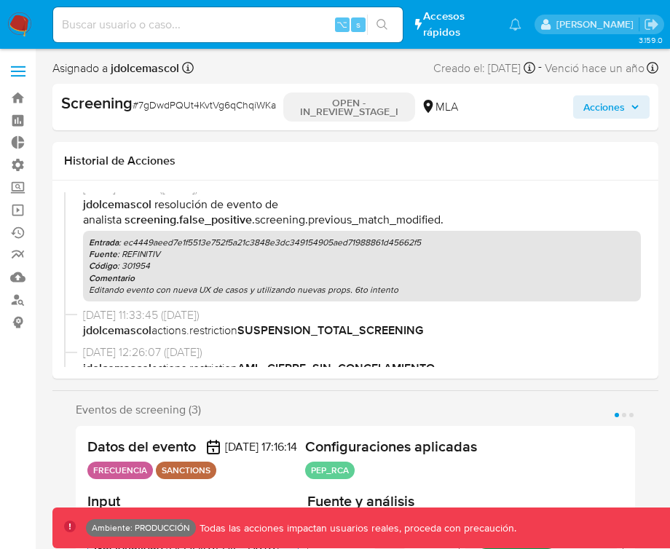
scroll to position [141, 0]
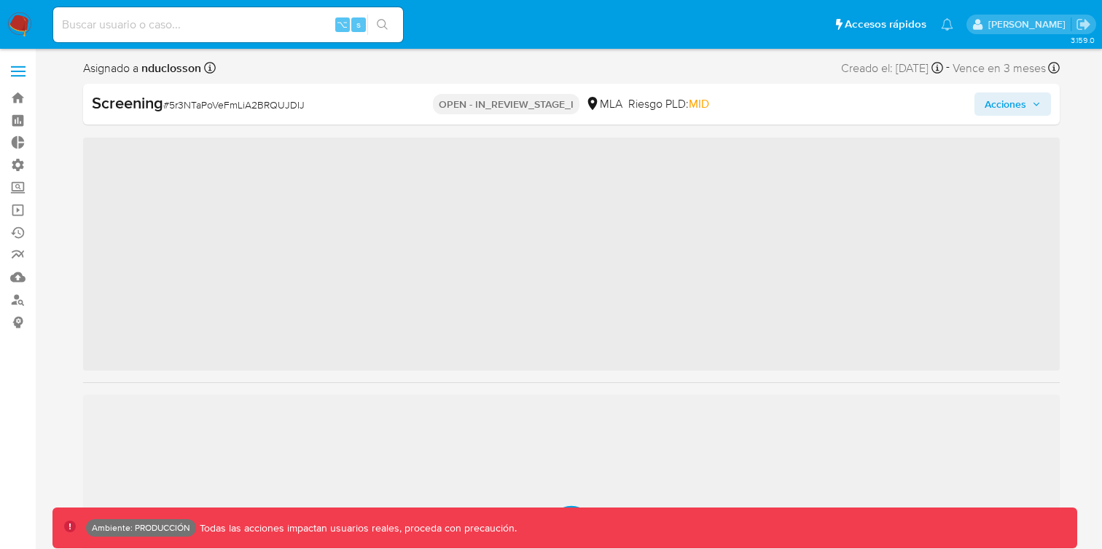
scroll to position [686, 0]
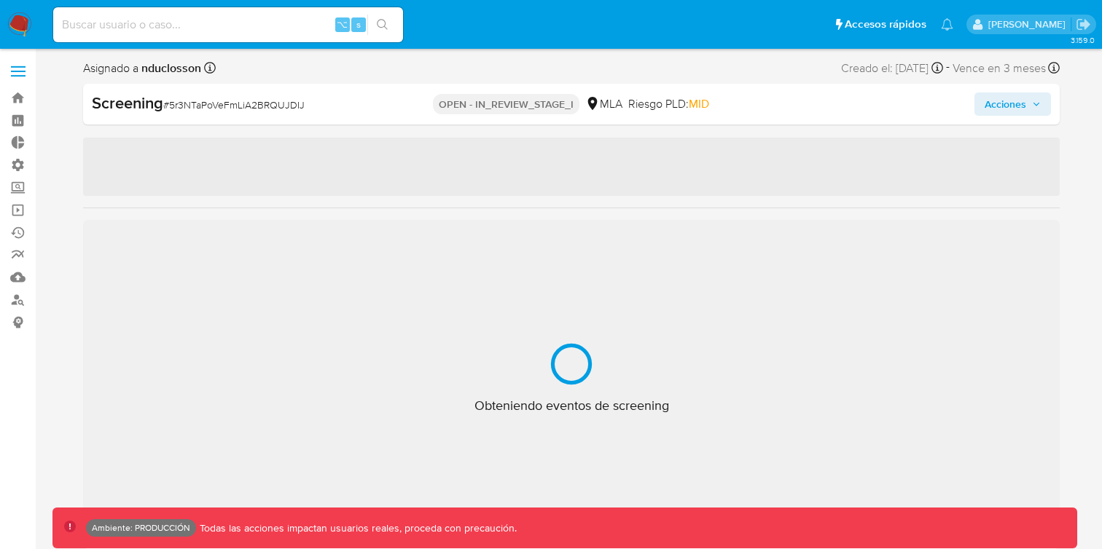
select select "10"
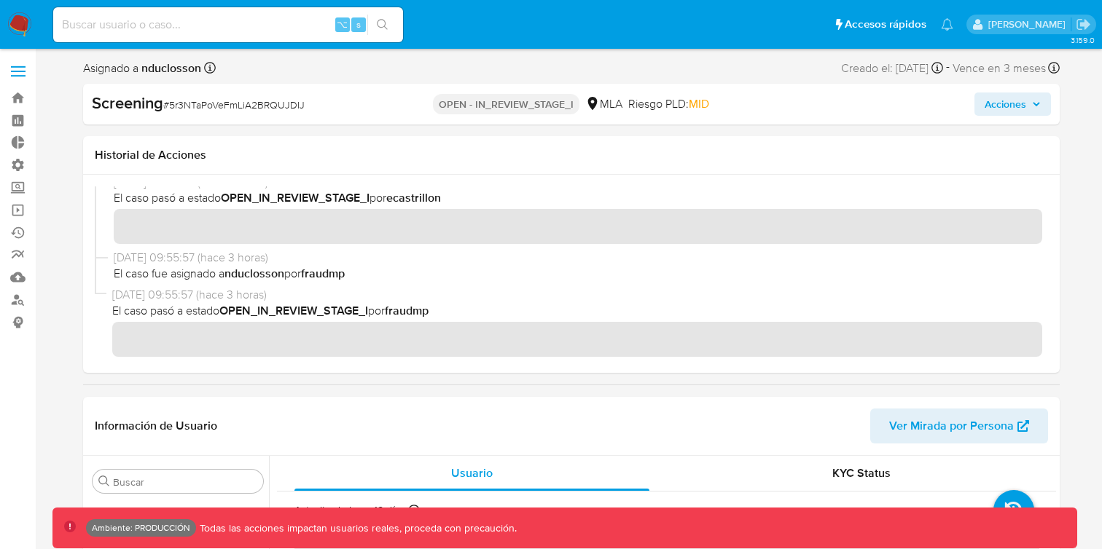
scroll to position [50, 0]
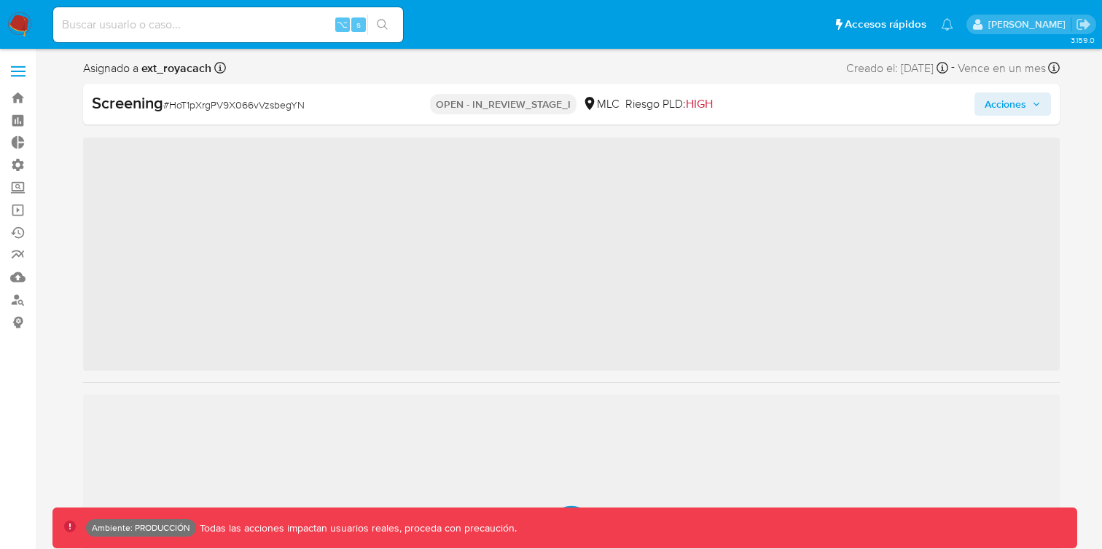
scroll to position [616, 0]
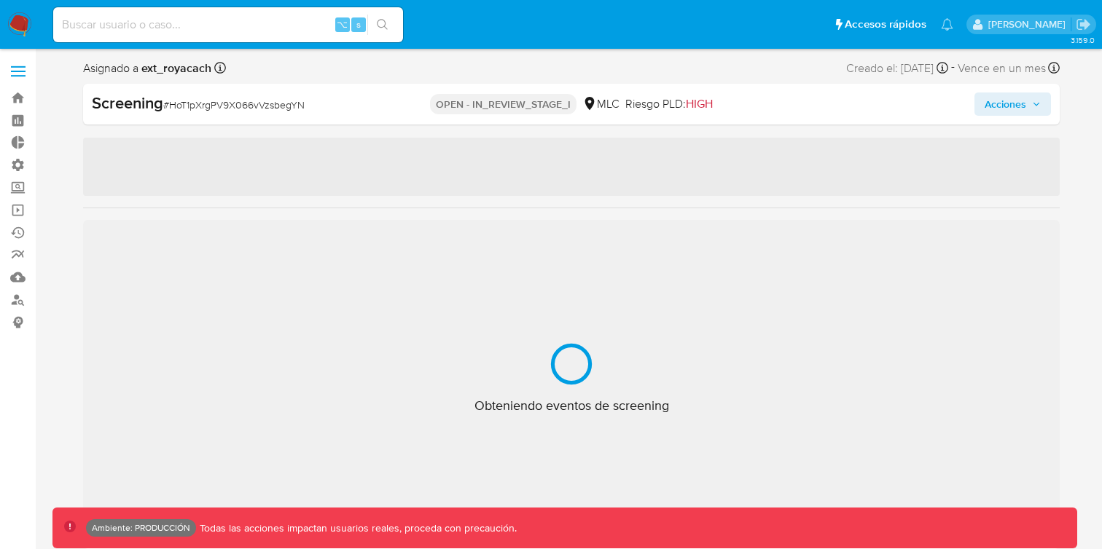
select select "10"
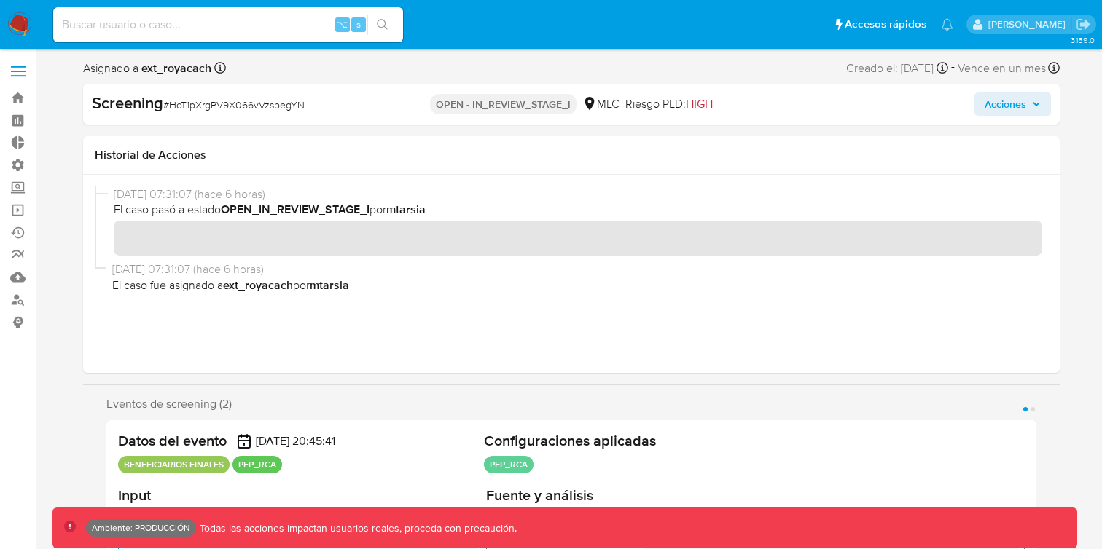
scroll to position [30, 0]
